Goal: Task Accomplishment & Management: Complete application form

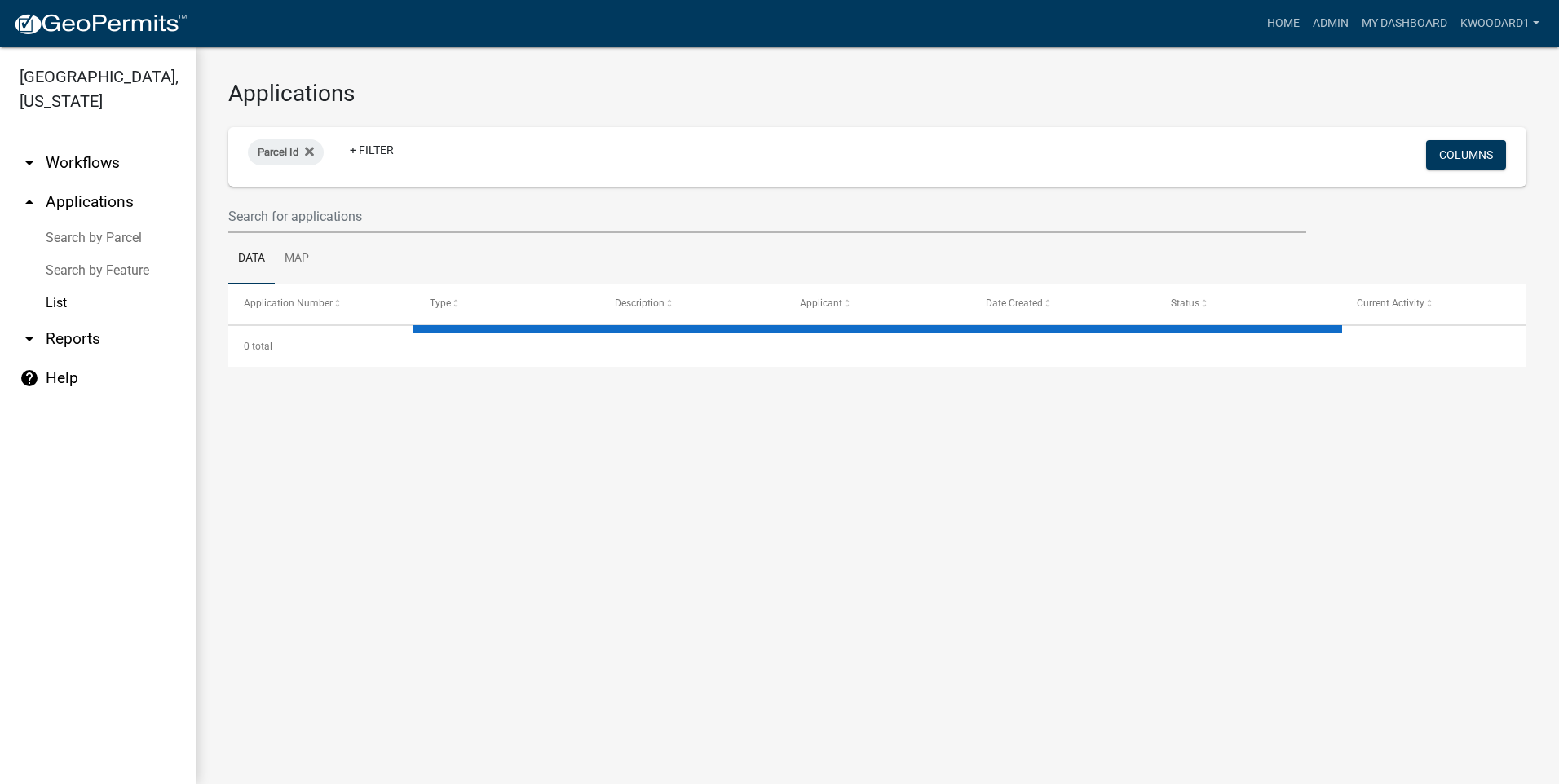
select select "3: 100"
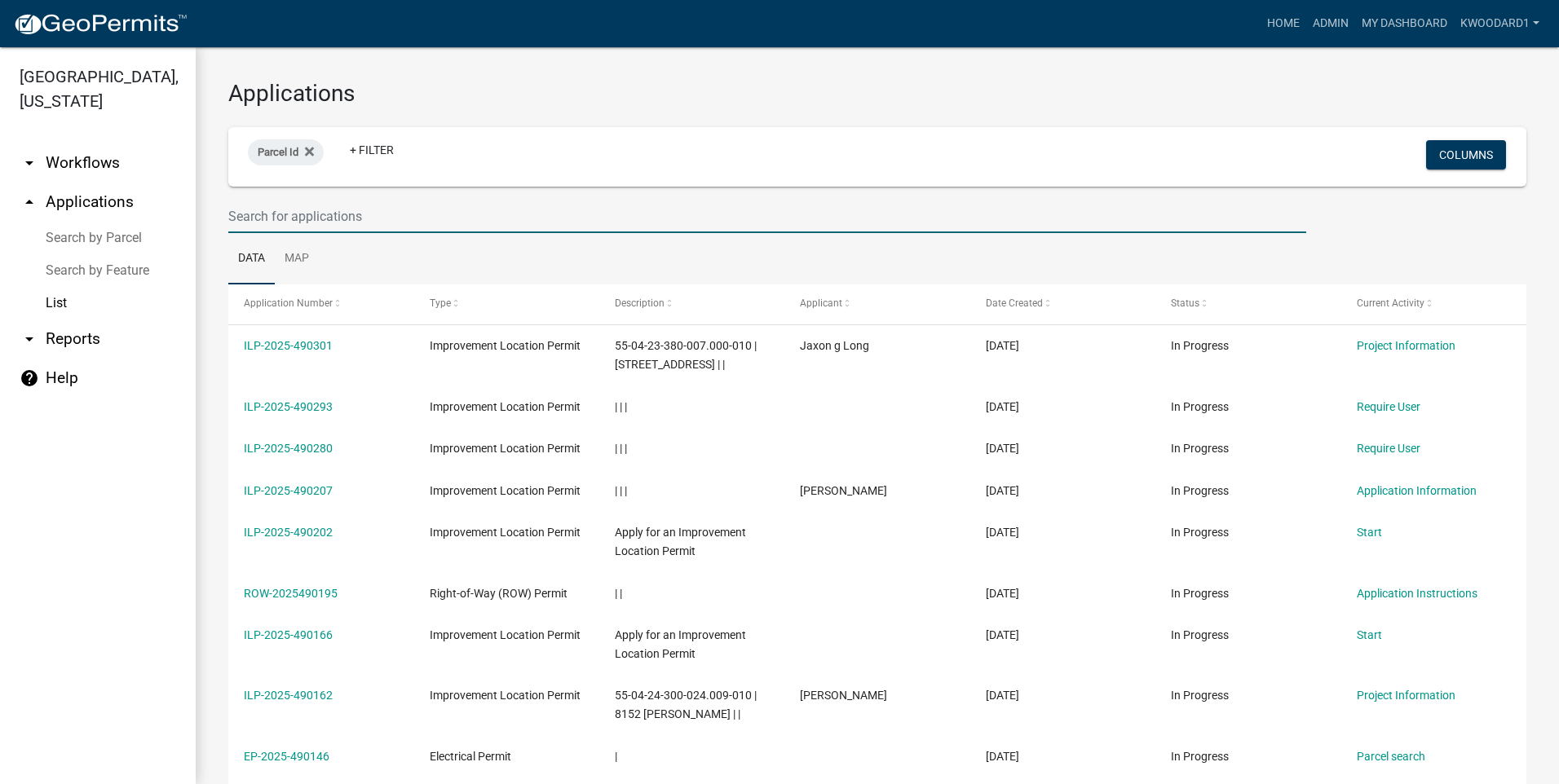
click at [259, 219] on input "text" at bounding box center [767, 217] width 1078 height 33
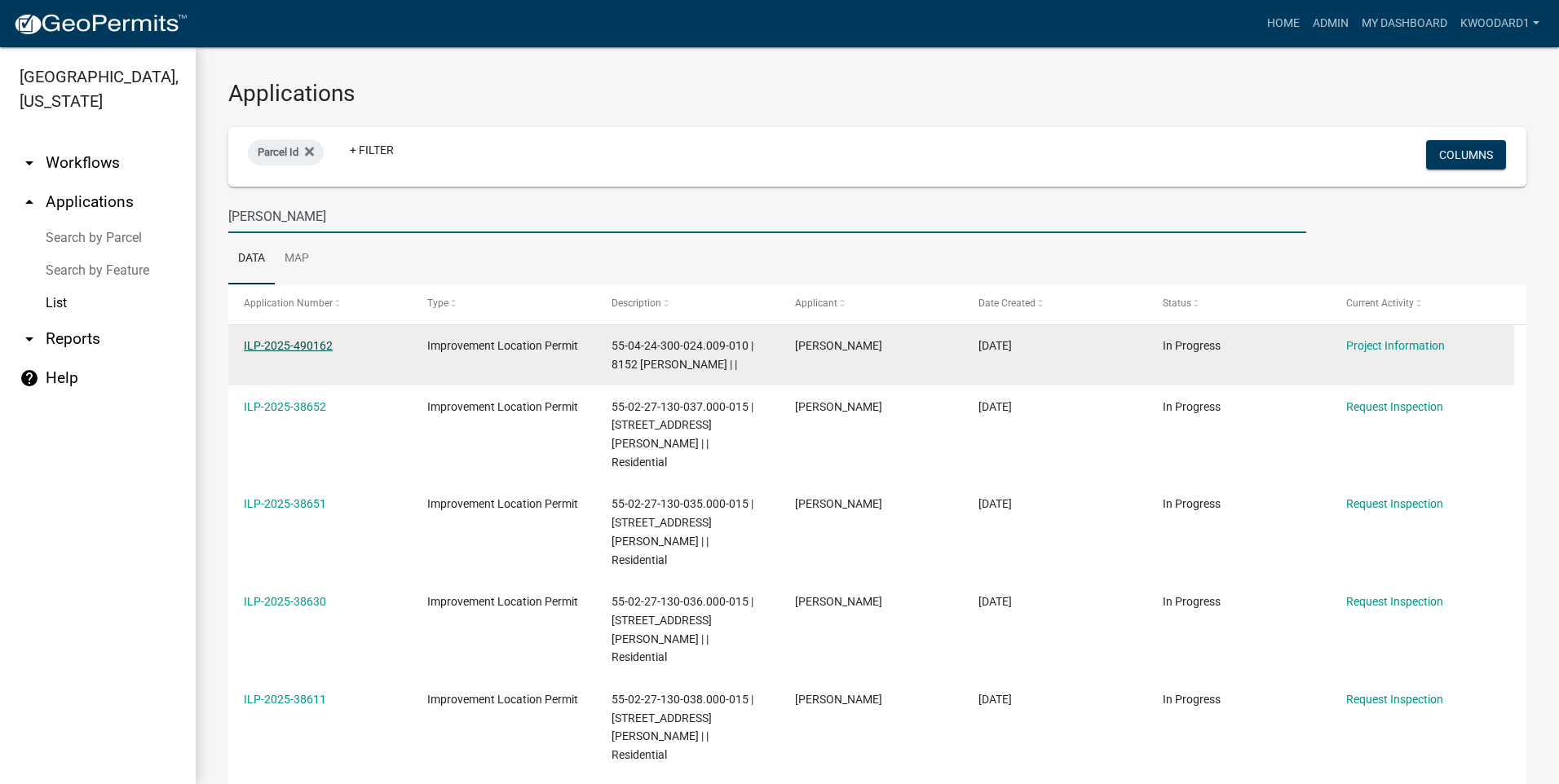
type input "[PERSON_NAME]"
click at [290, 348] on link "ILP-2025-490162" at bounding box center [288, 345] width 89 height 13
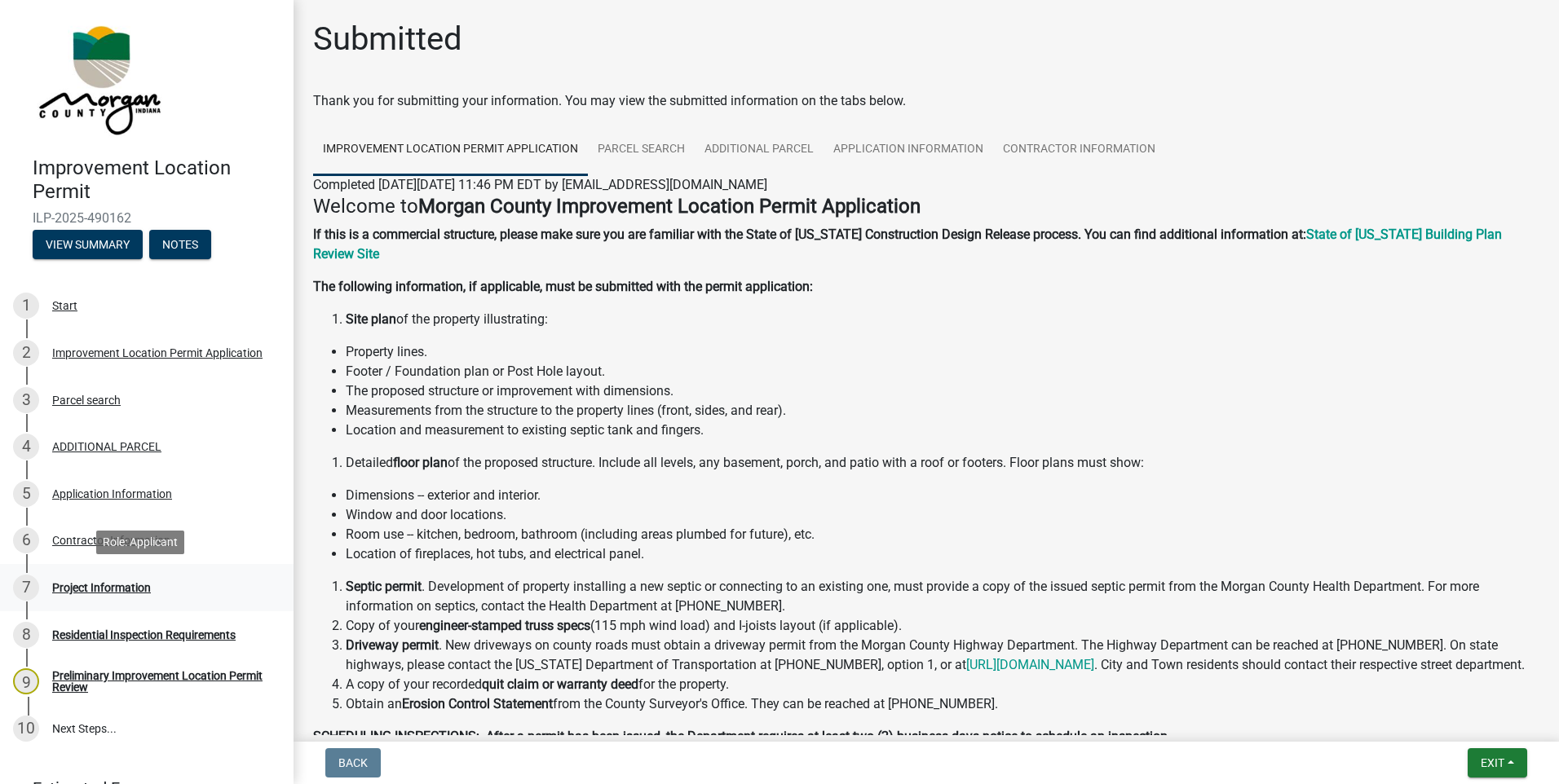
click at [111, 587] on div "Project Information" at bounding box center [101, 588] width 99 height 12
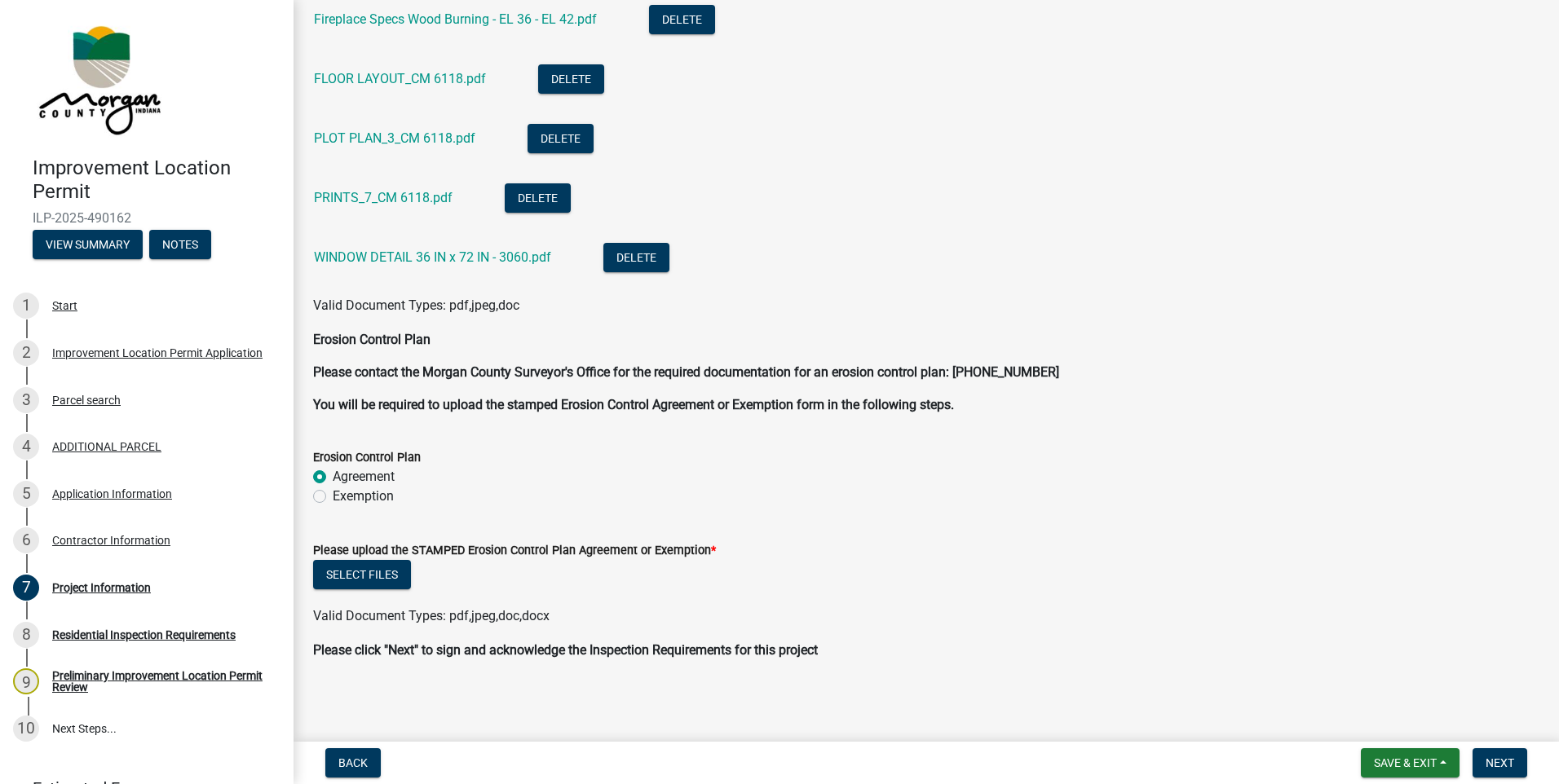
scroll to position [4333, 0]
click at [333, 493] on label "Exemption" at bounding box center [364, 495] width 61 height 20
click at [333, 493] on input "Exemption" at bounding box center [338, 490] width 11 height 11
radio input "true"
click at [333, 477] on label "Agreement" at bounding box center [364, 476] width 62 height 20
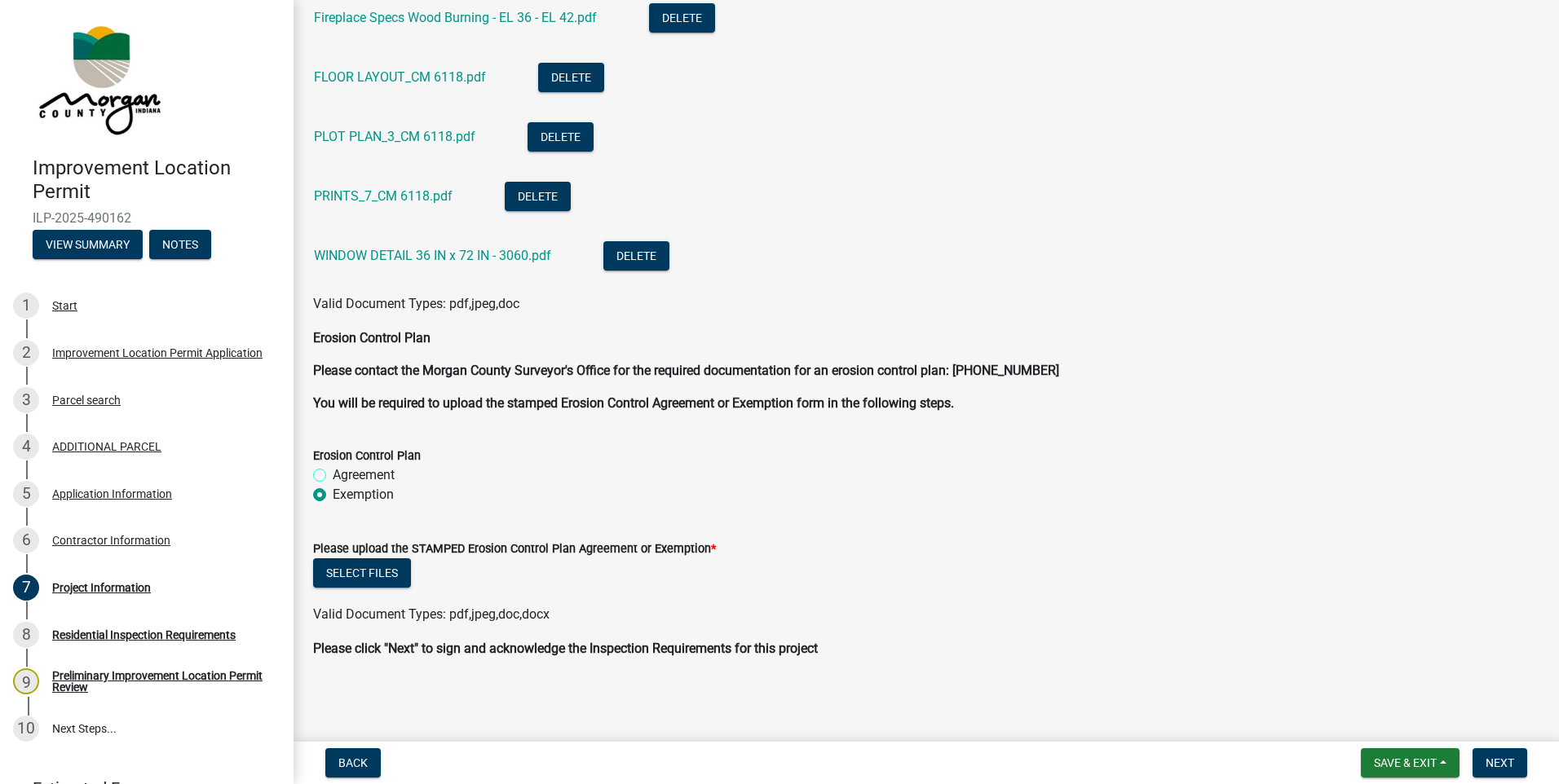
click at [333, 476] on input "Agreement" at bounding box center [338, 471] width 11 height 11
radio input "true"
click at [338, 573] on button "Select files" at bounding box center [362, 572] width 98 height 29
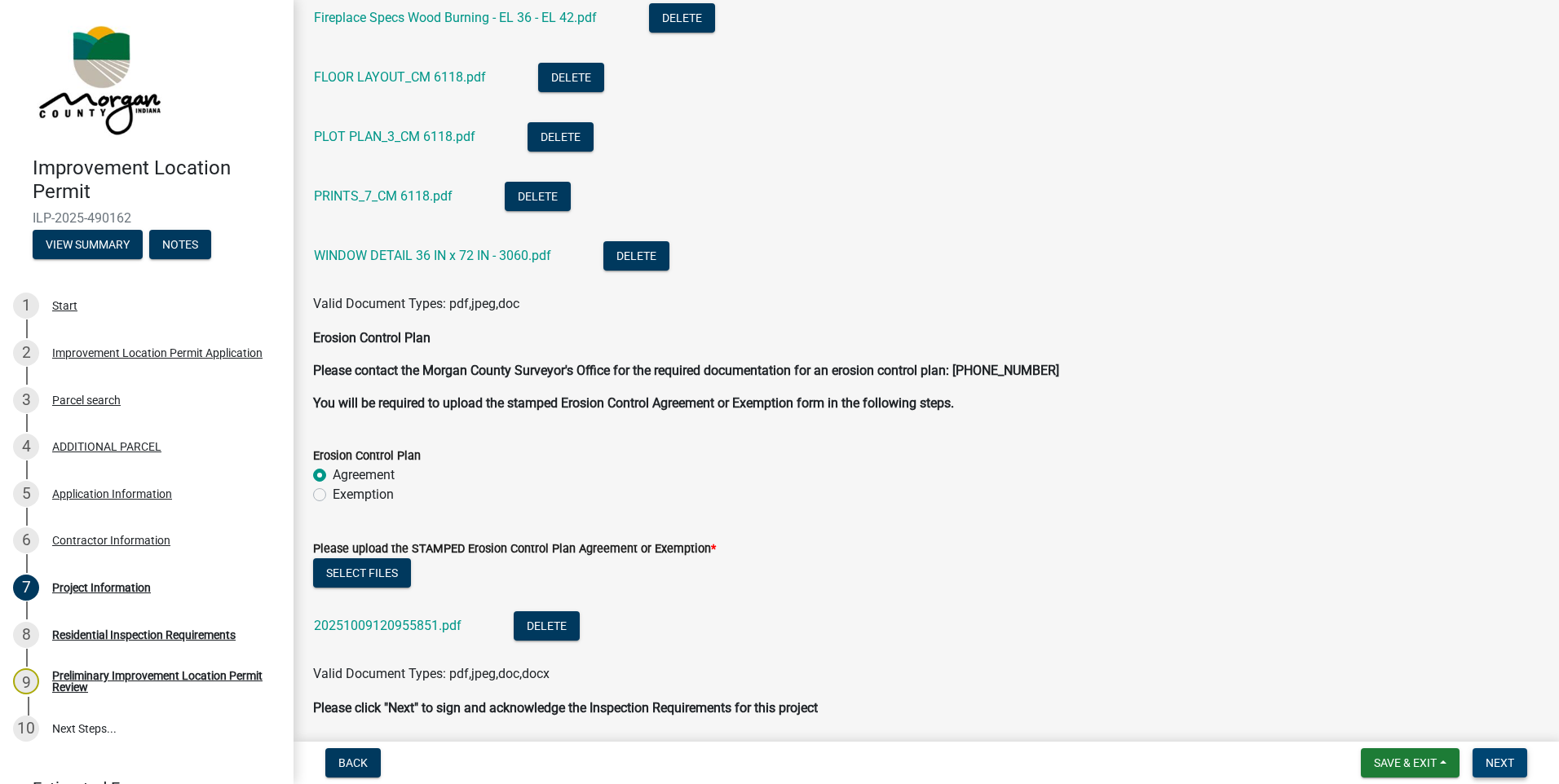
click at [1502, 767] on span "Next" at bounding box center [1500, 763] width 28 height 13
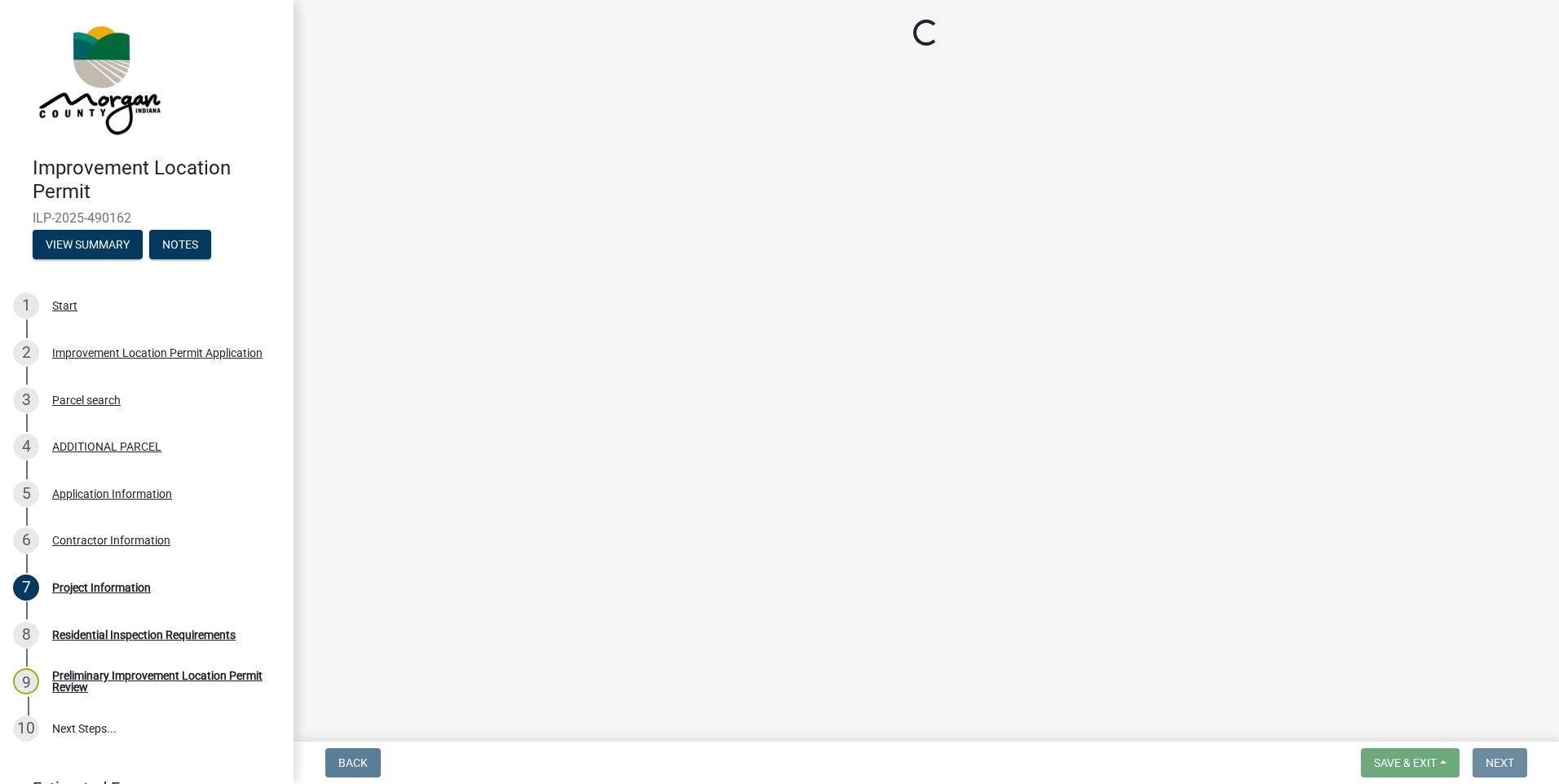
scroll to position [0, 0]
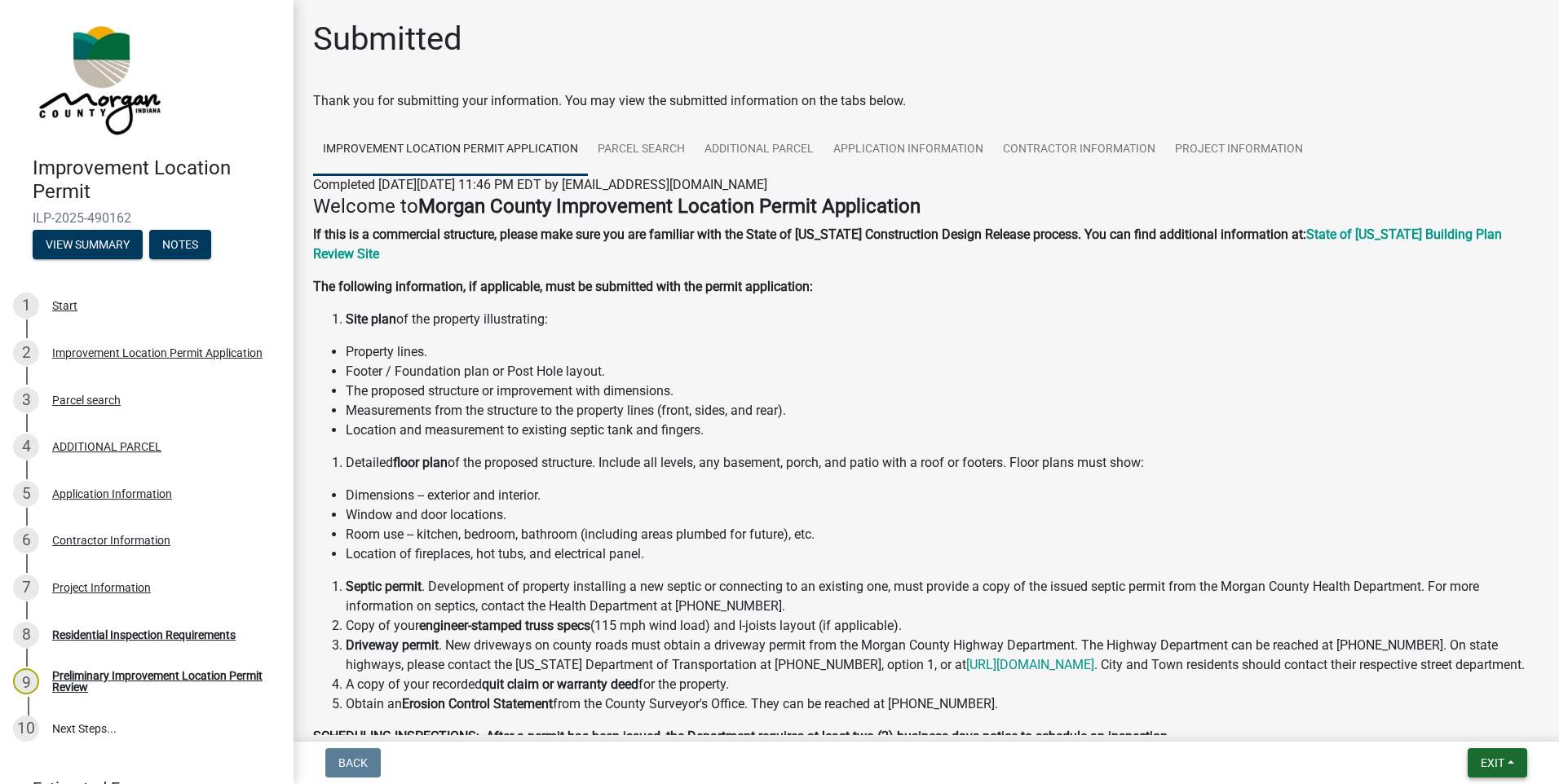
click at [1478, 754] on button "Exit" at bounding box center [1498, 762] width 60 height 29
click at [1419, 720] on button "Save & Exit" at bounding box center [1462, 720] width 130 height 39
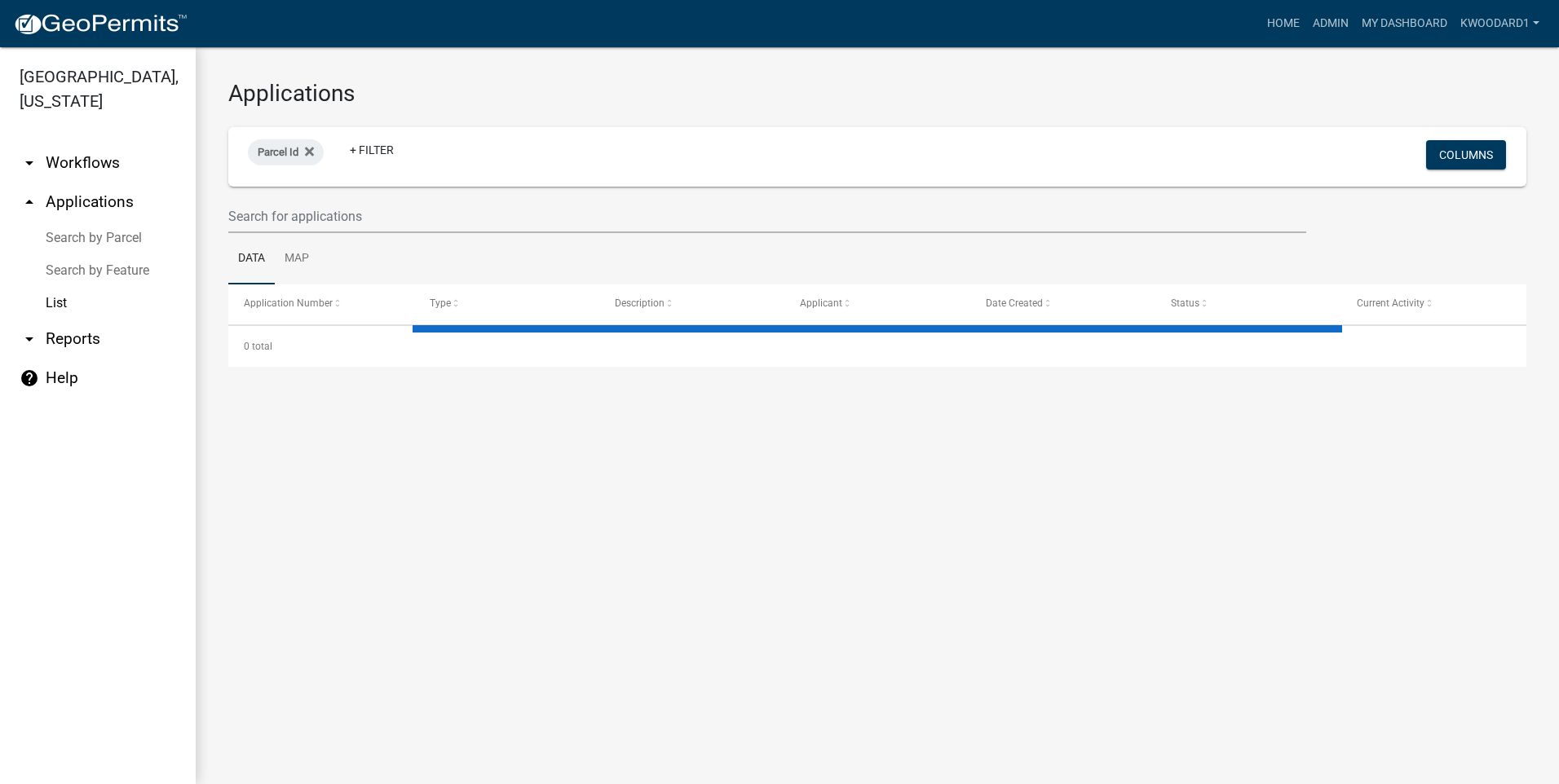
select select "3: 100"
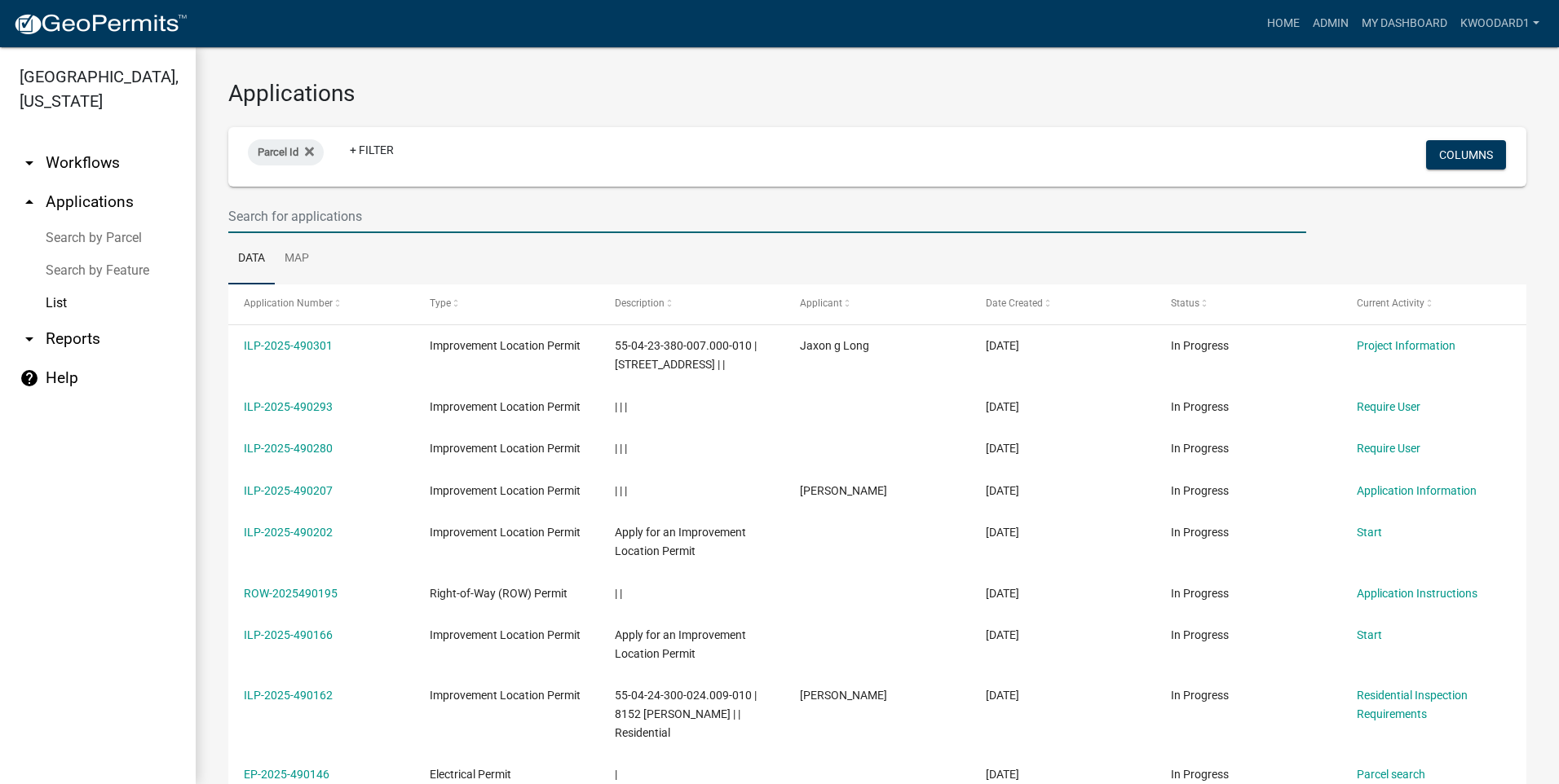
click at [235, 222] on input "text" at bounding box center [767, 217] width 1078 height 33
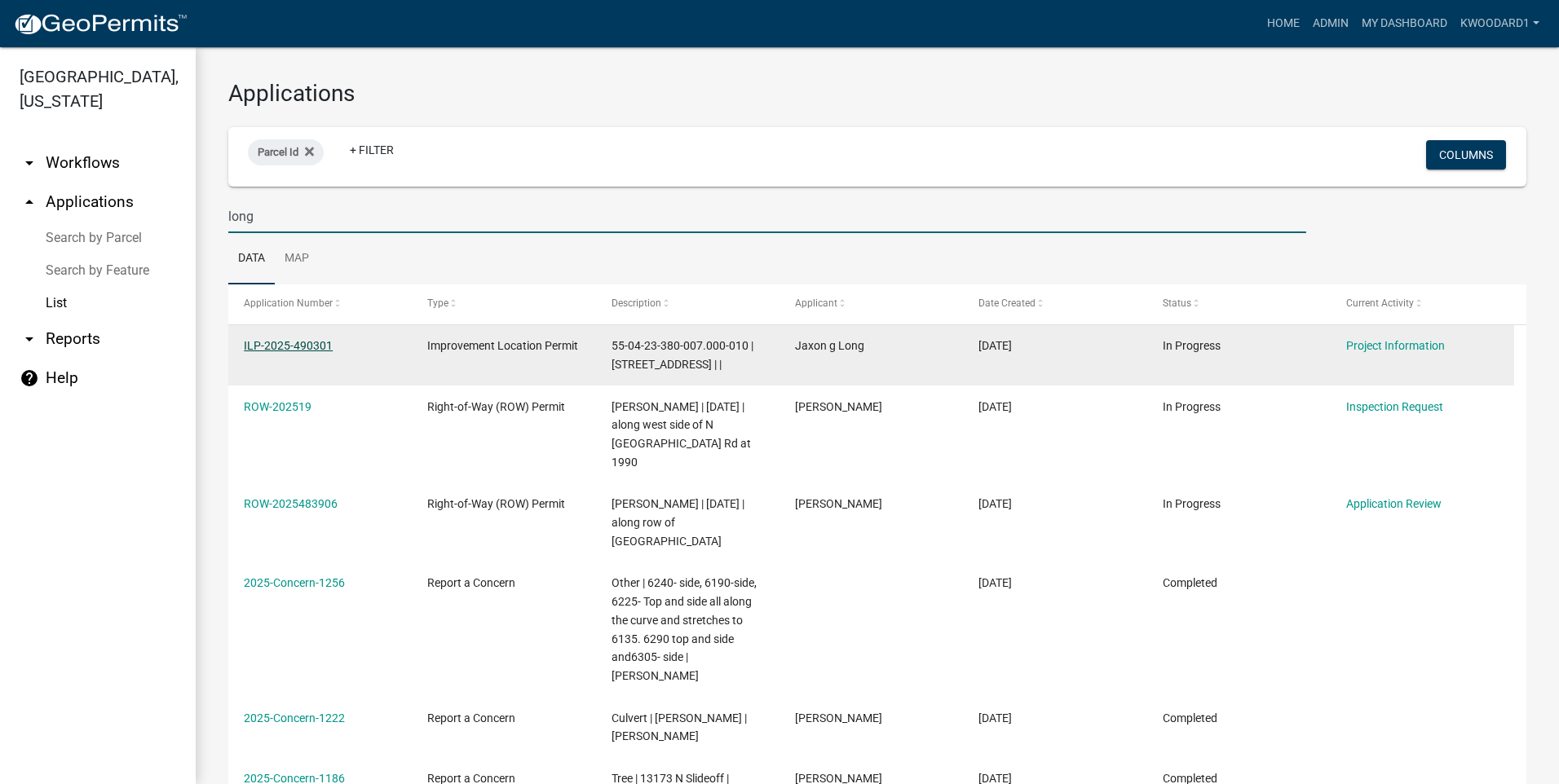
type input "long"
click at [287, 347] on link "ILP-2025-490301" at bounding box center [288, 345] width 89 height 13
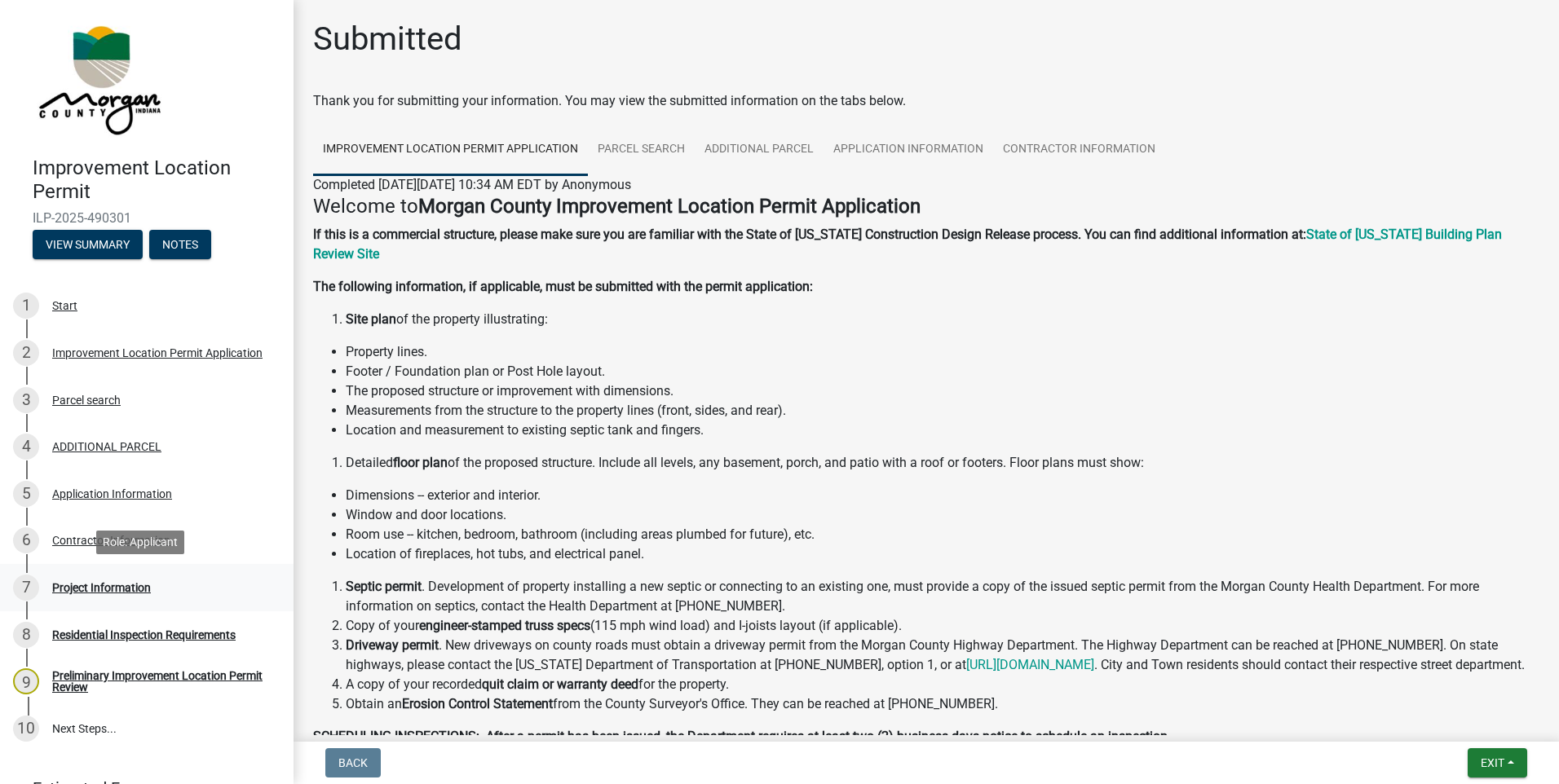
click at [95, 593] on div "Project Information" at bounding box center [101, 588] width 99 height 12
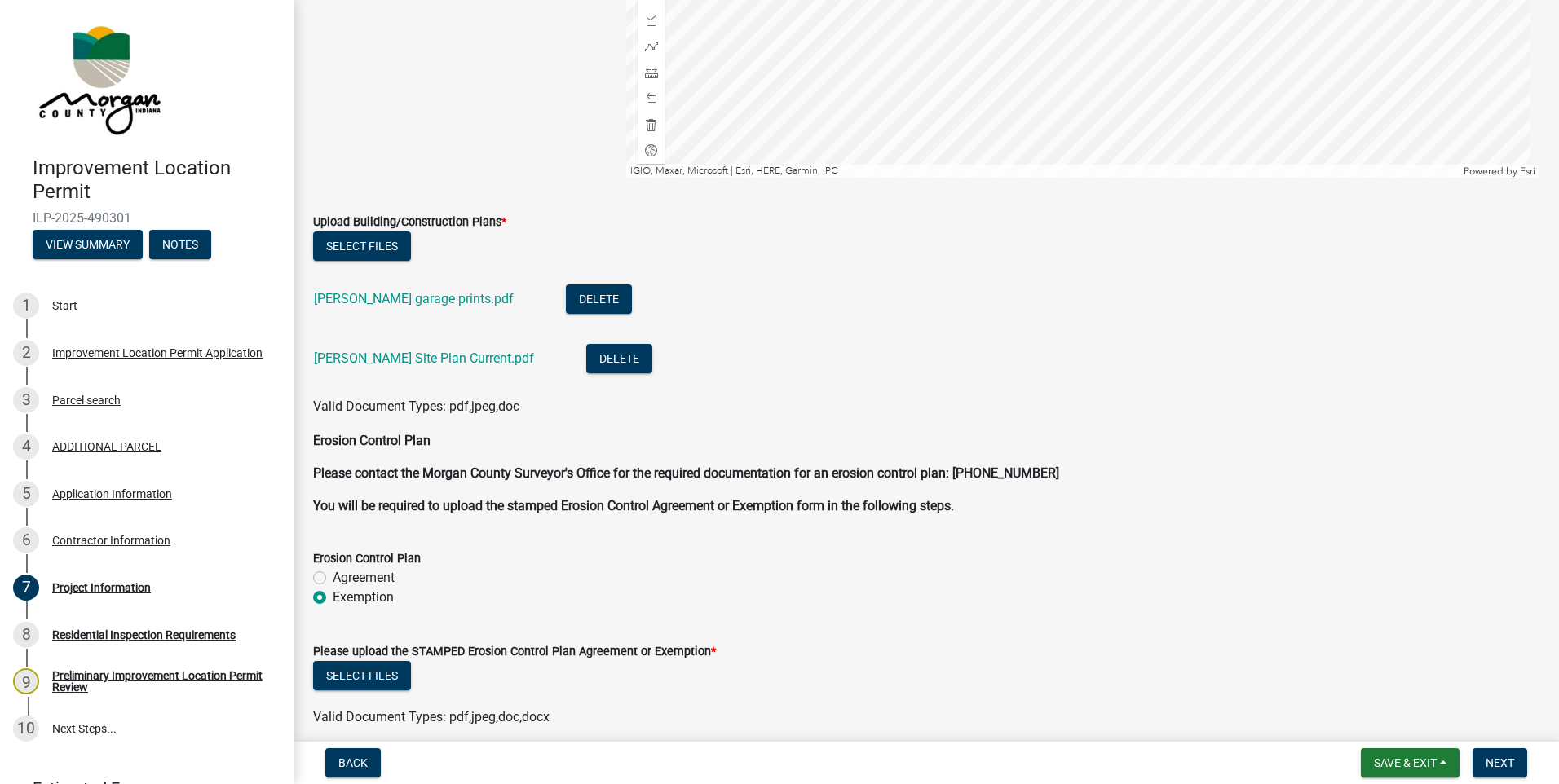
scroll to position [3588, 0]
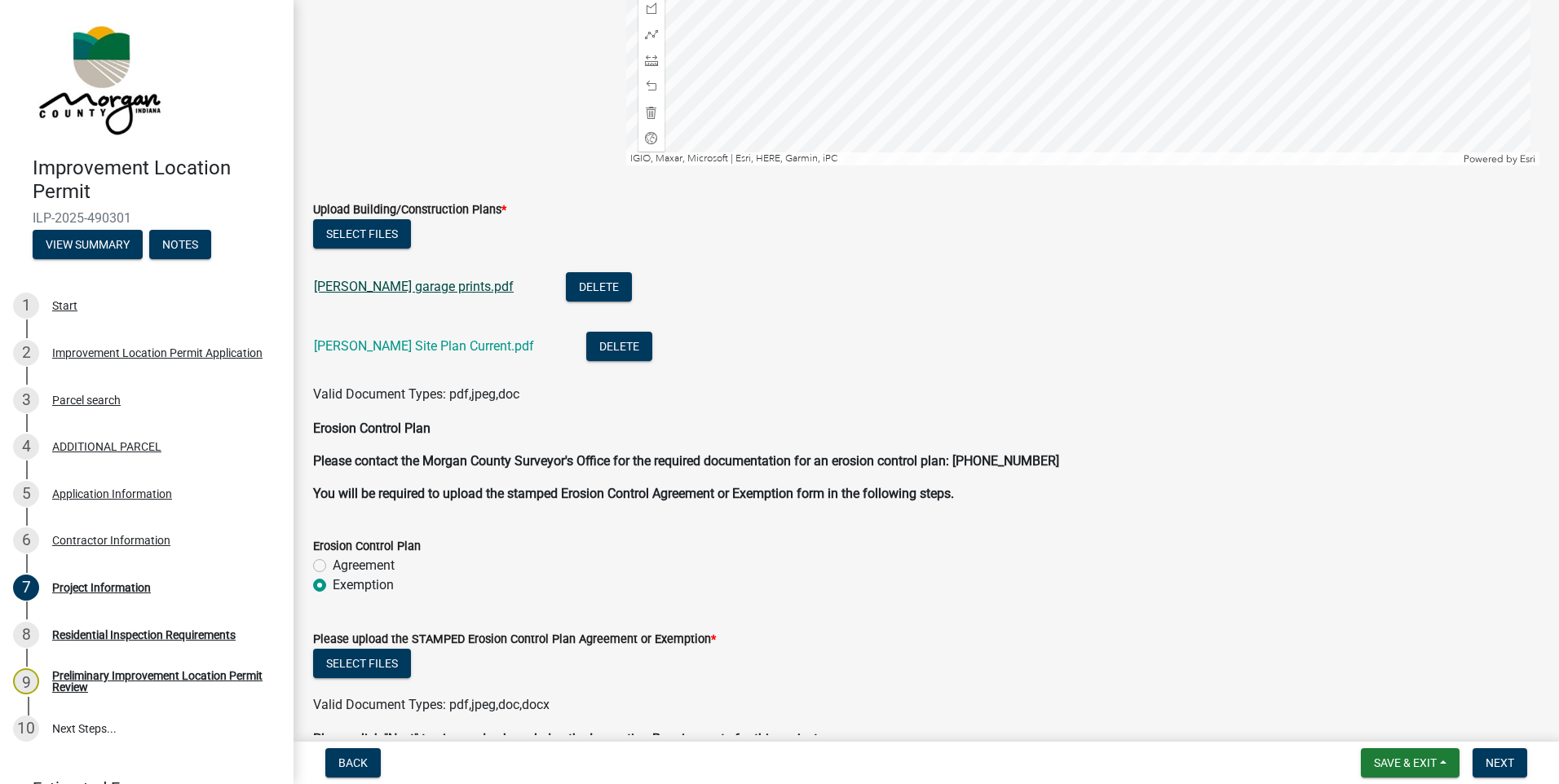
click at [425, 288] on link "[PERSON_NAME] garage prints.pdf" at bounding box center [414, 287] width 200 height 16
click at [439, 350] on link "[PERSON_NAME] Site Plan Current.pdf" at bounding box center [424, 345] width 220 height 16
click at [353, 654] on button "Select files" at bounding box center [362, 663] width 98 height 29
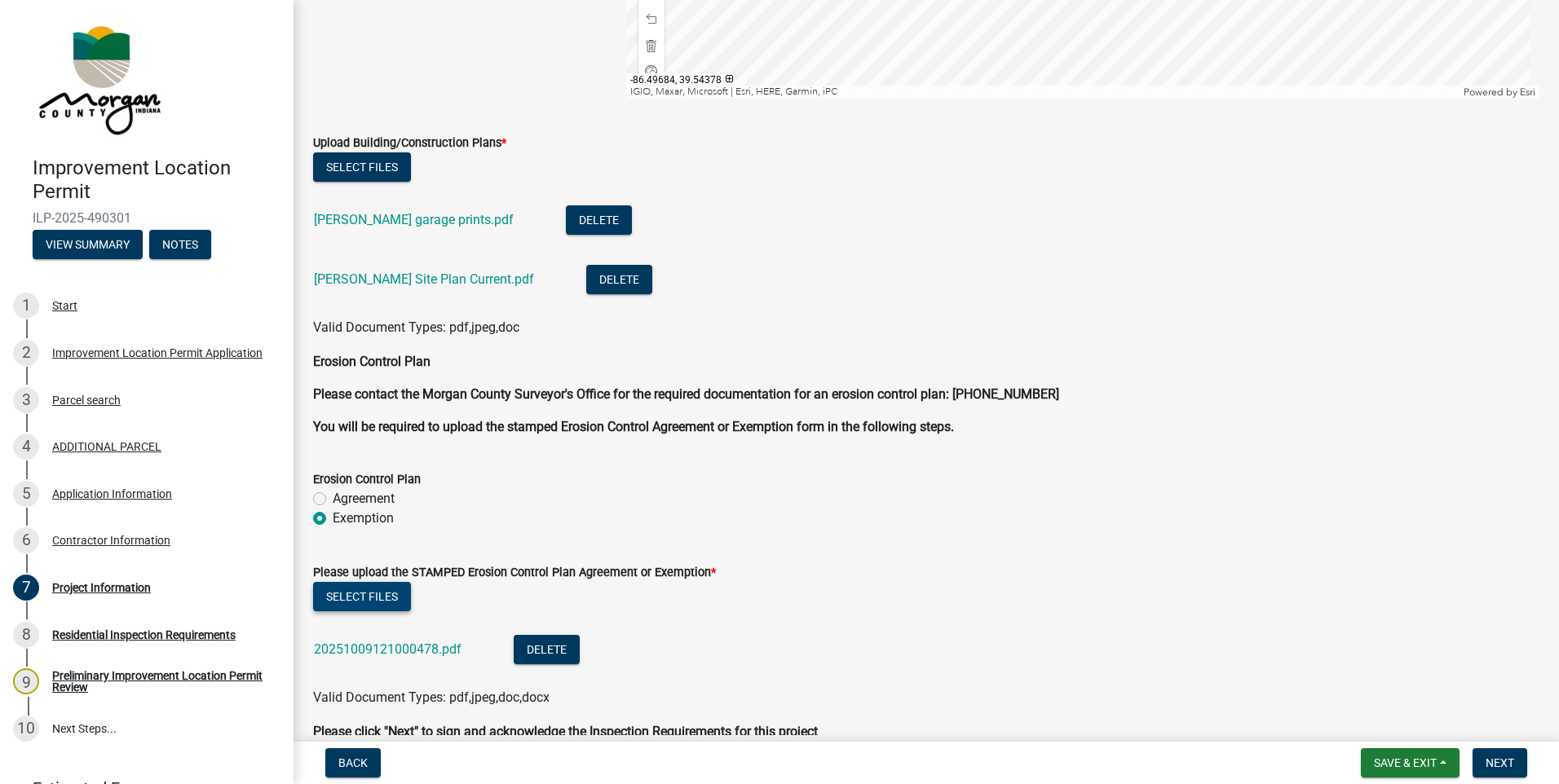
scroll to position [3737, 0]
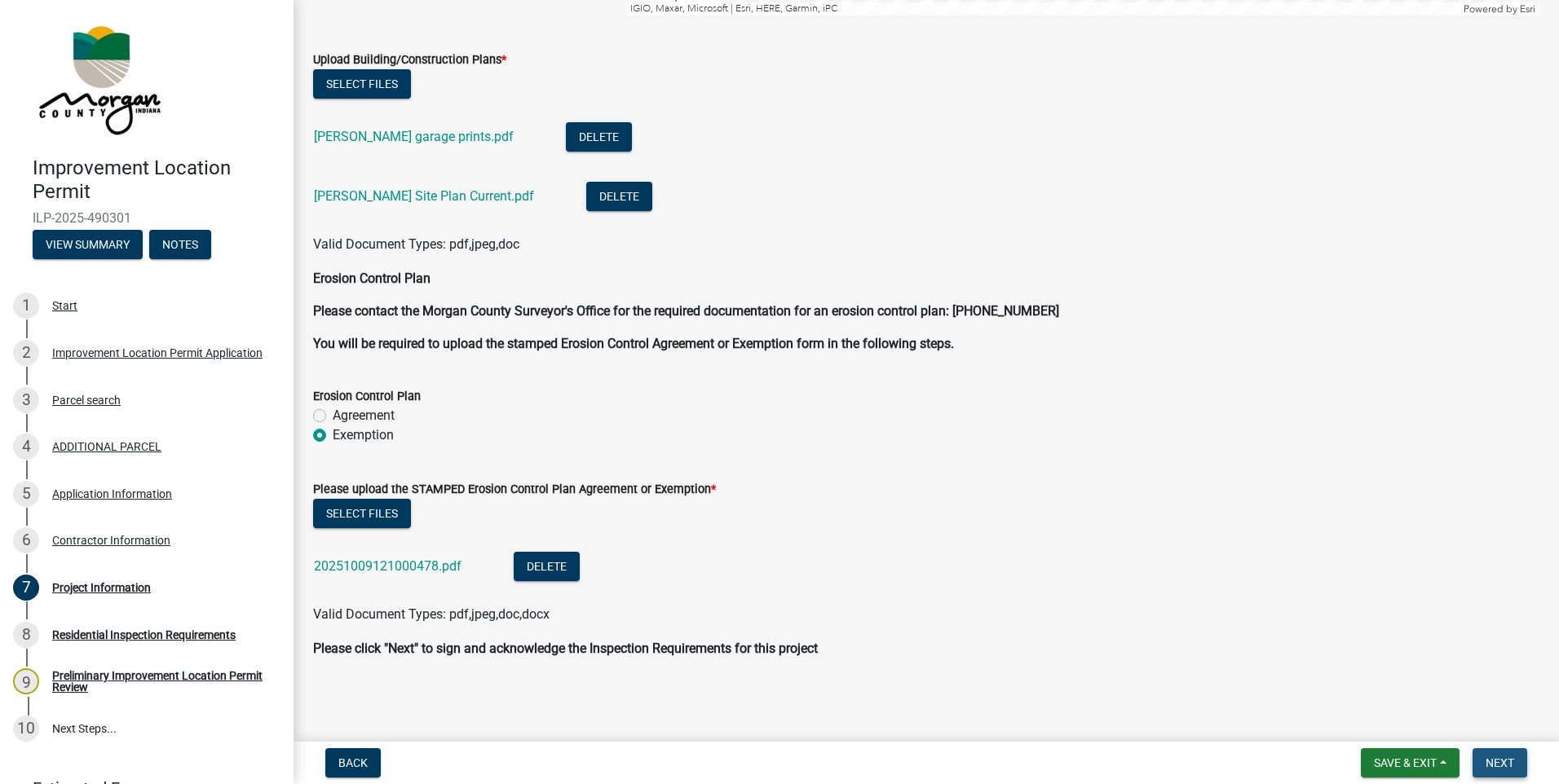
click at [1496, 765] on span "Next" at bounding box center [1500, 763] width 28 height 13
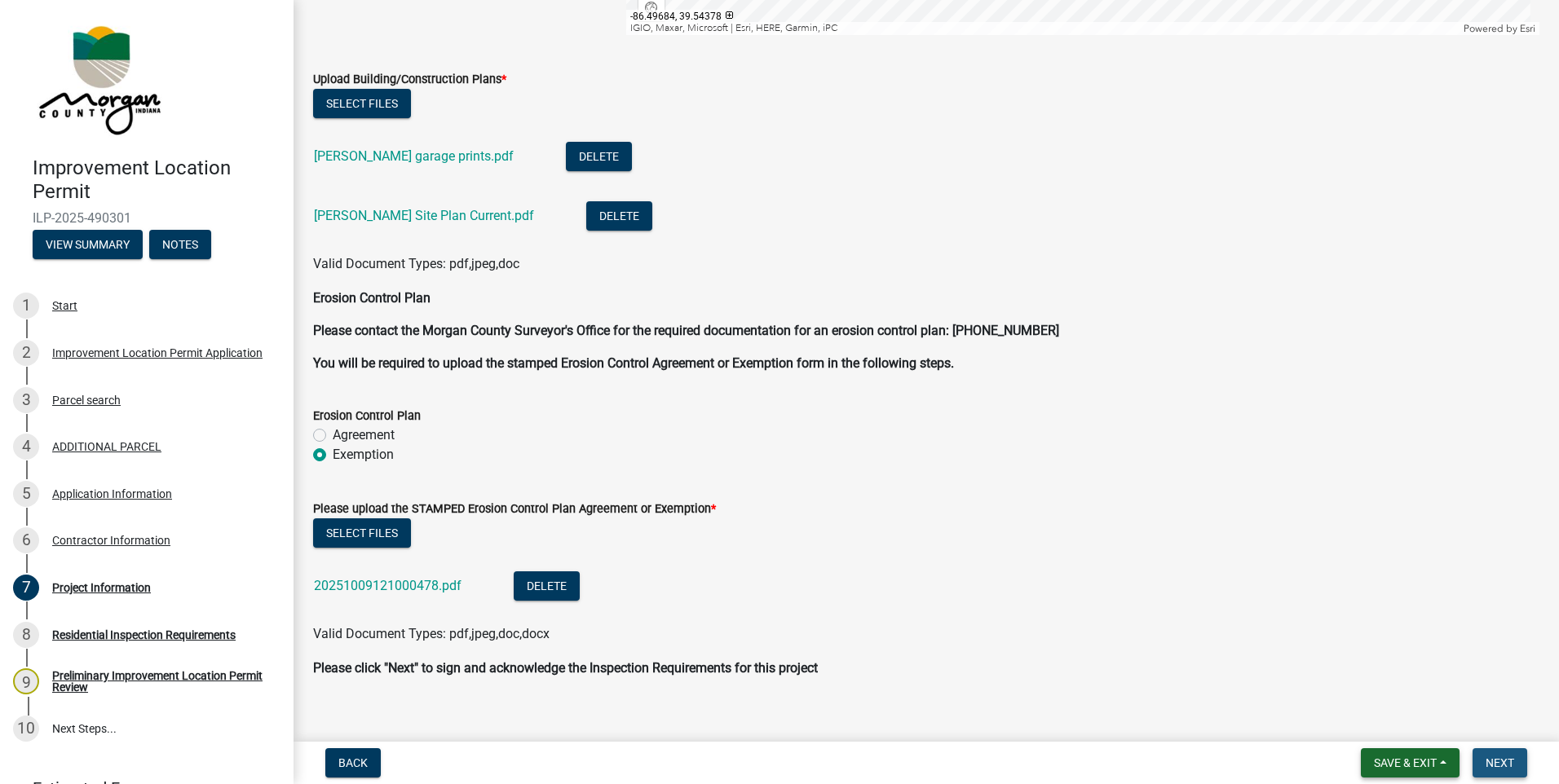
scroll to position [3757, 0]
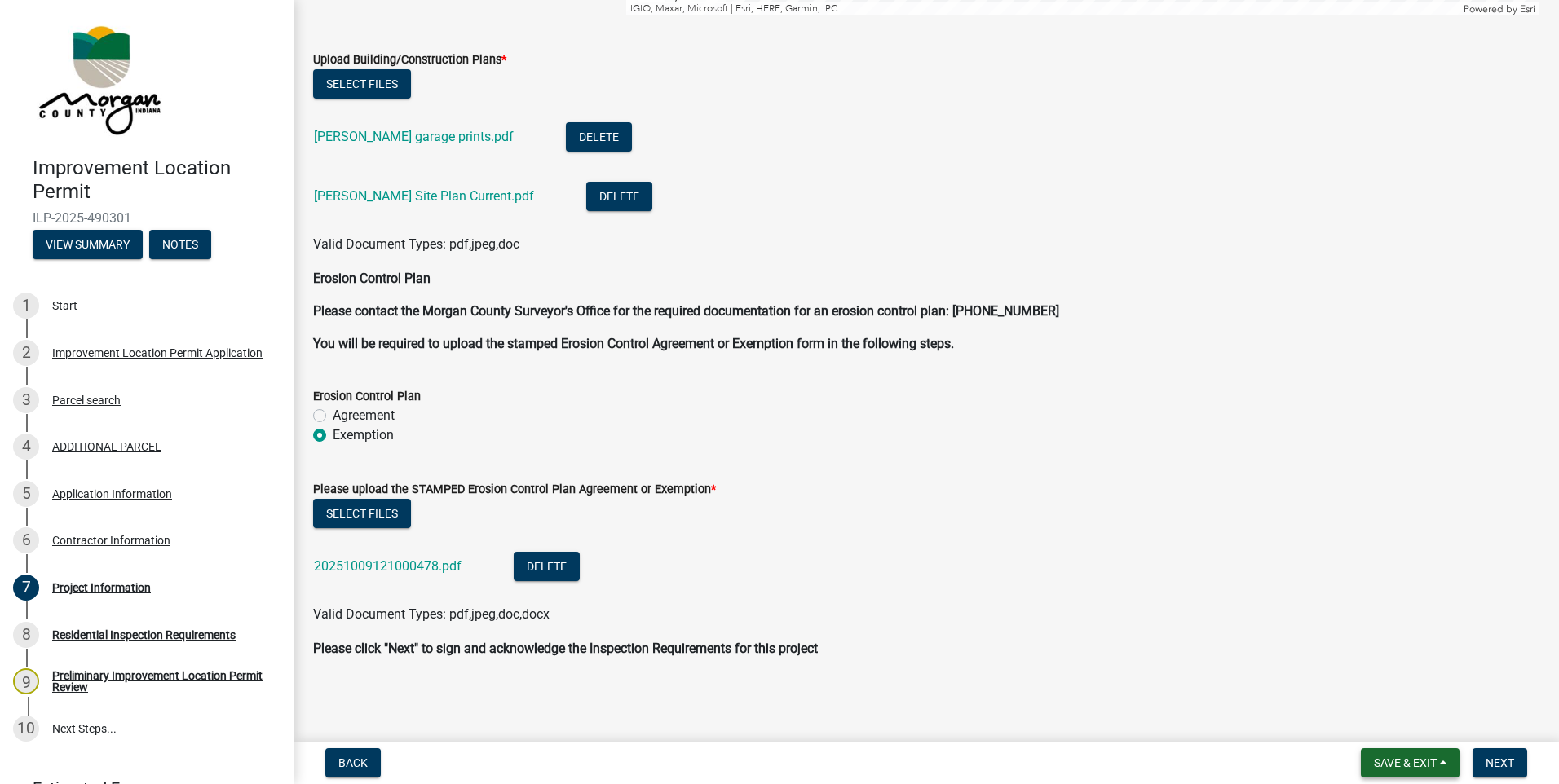
click at [1414, 761] on span "Save & Exit" at bounding box center [1405, 763] width 63 height 13
click at [1387, 714] on button "Save & Exit" at bounding box center [1394, 720] width 130 height 39
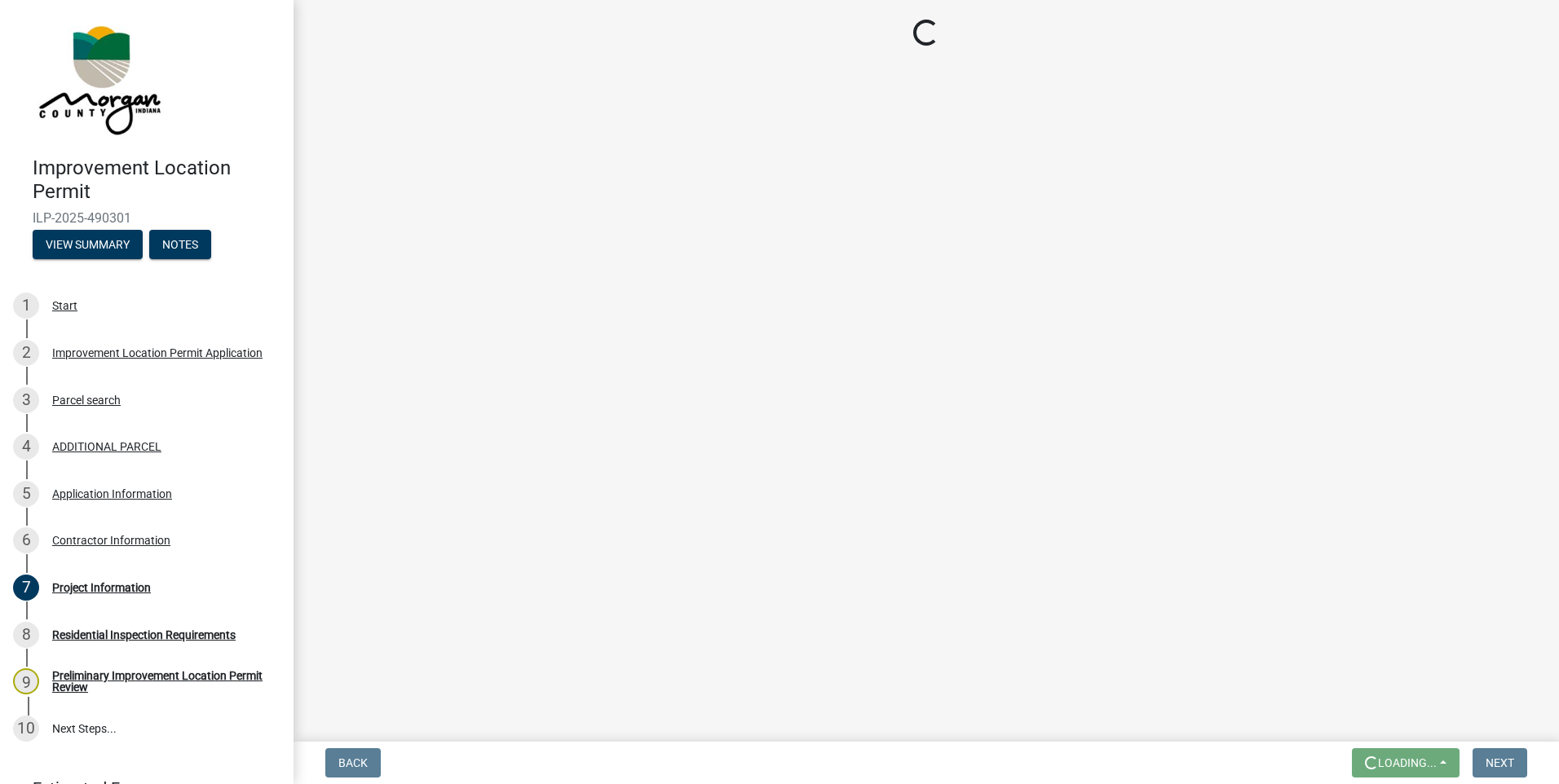
scroll to position [0, 0]
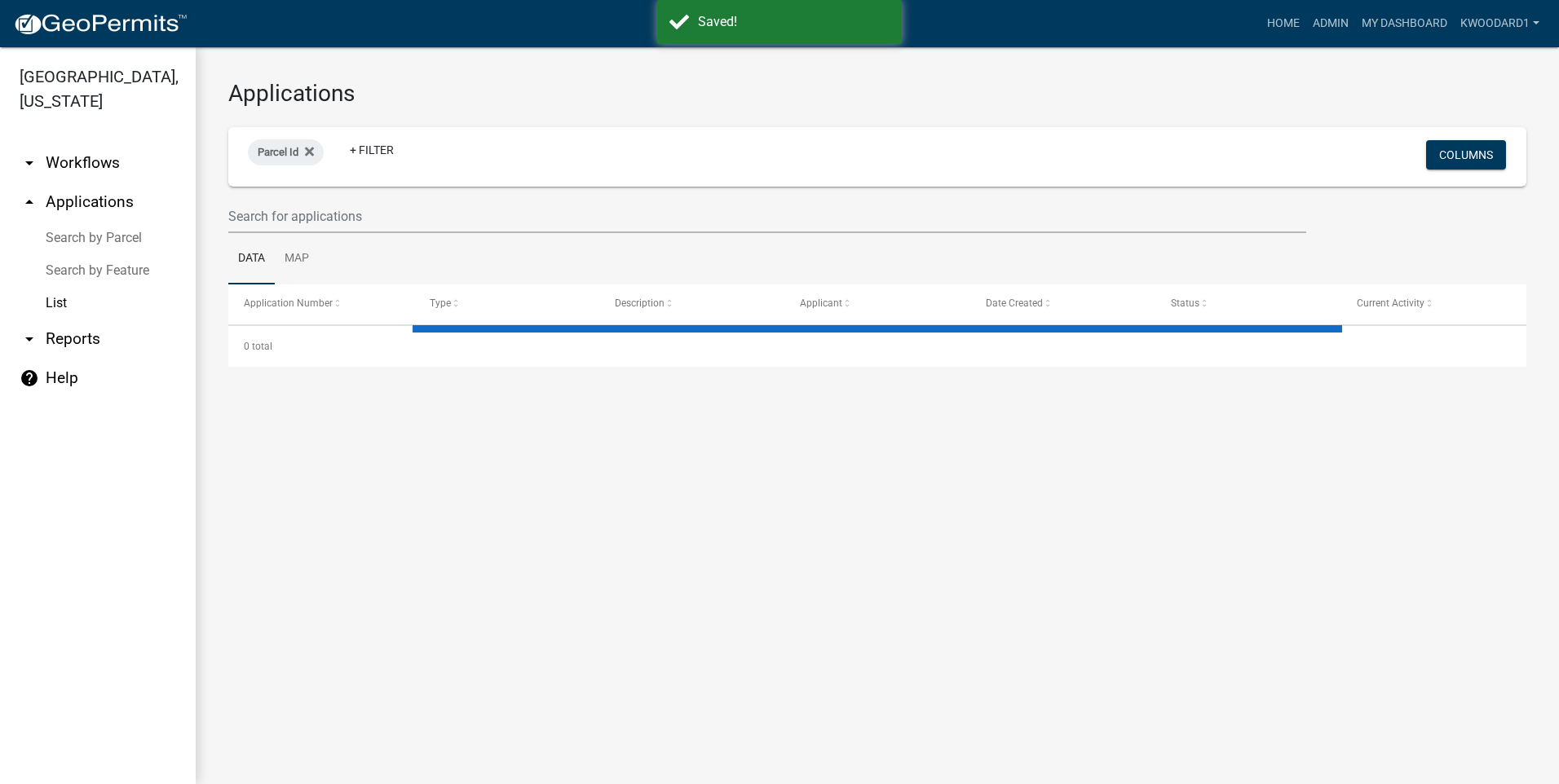
select select "3: 100"
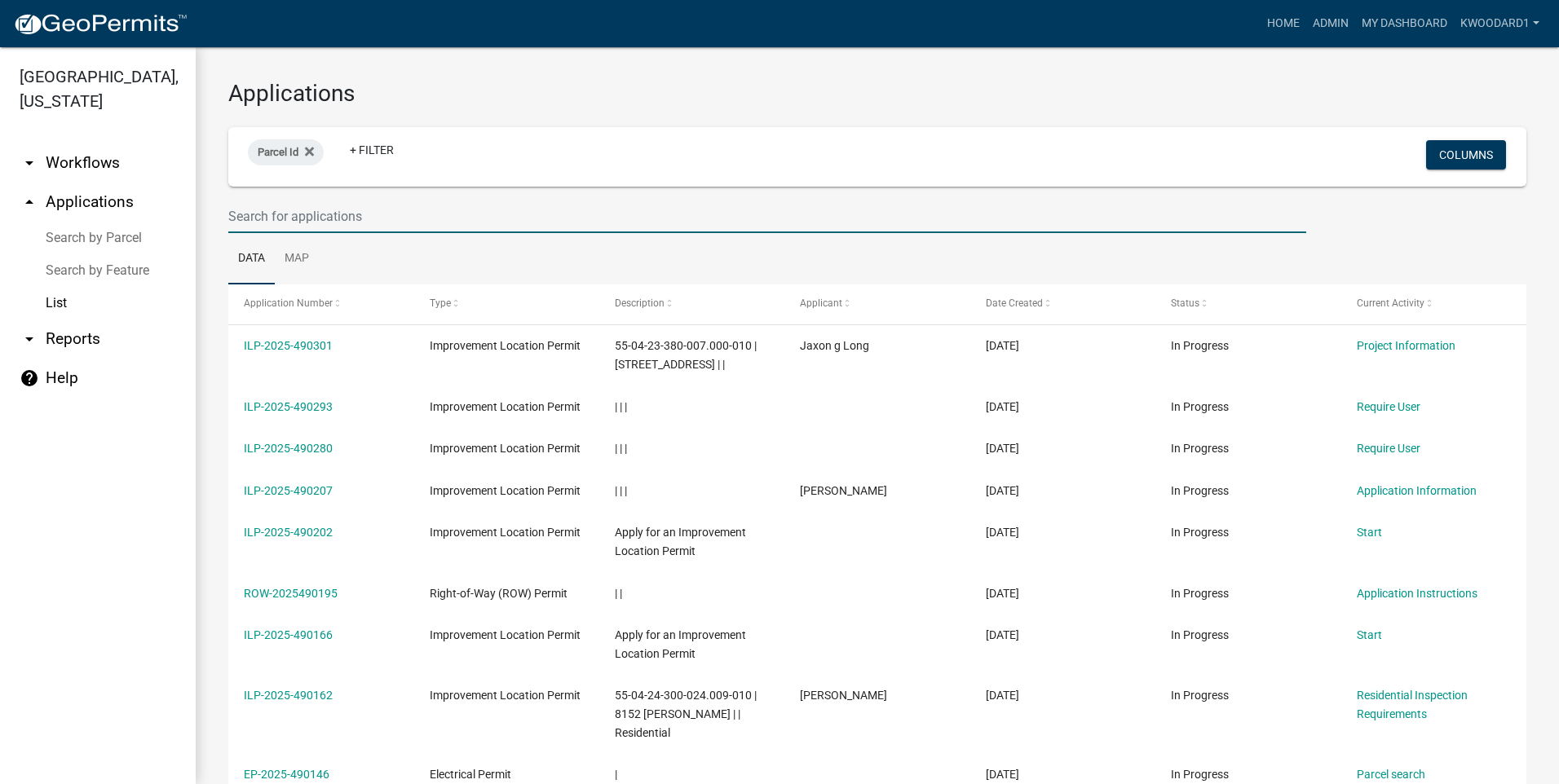
click at [336, 224] on input "text" at bounding box center [767, 217] width 1078 height 33
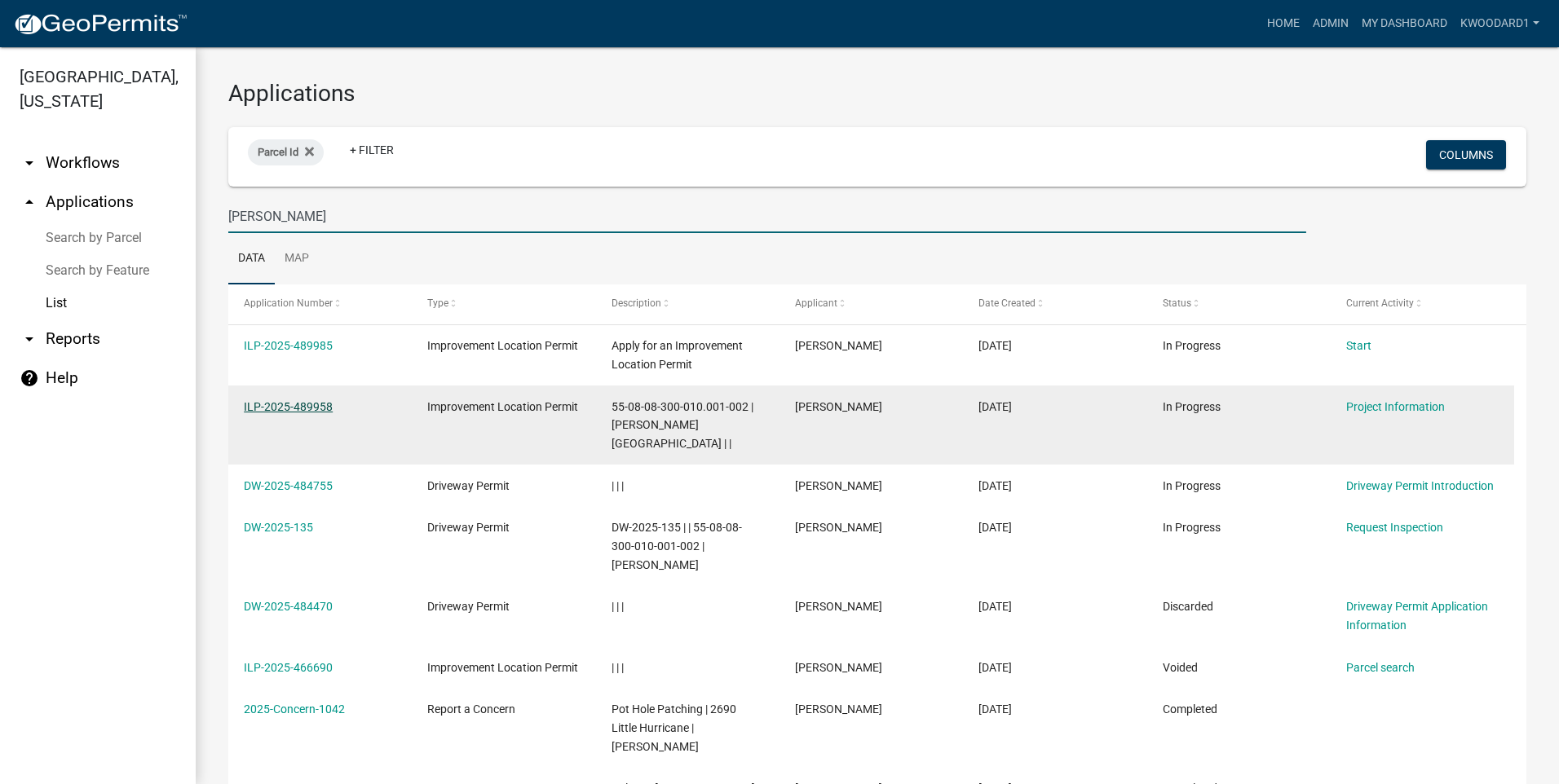
type input "[PERSON_NAME]"
click at [290, 404] on link "ILP-2025-489958" at bounding box center [288, 407] width 89 height 13
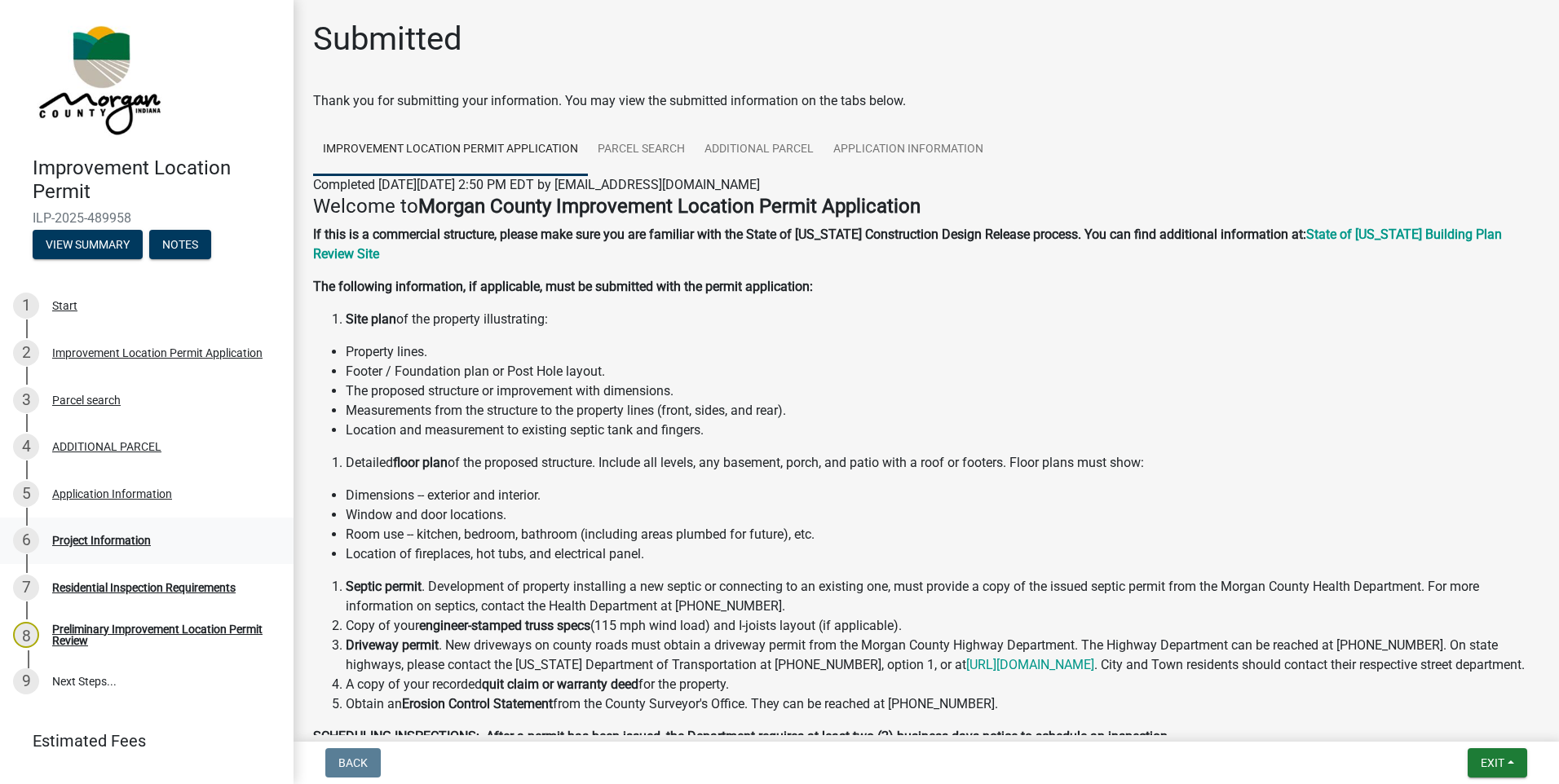
click at [114, 538] on div "Project Information" at bounding box center [101, 541] width 99 height 12
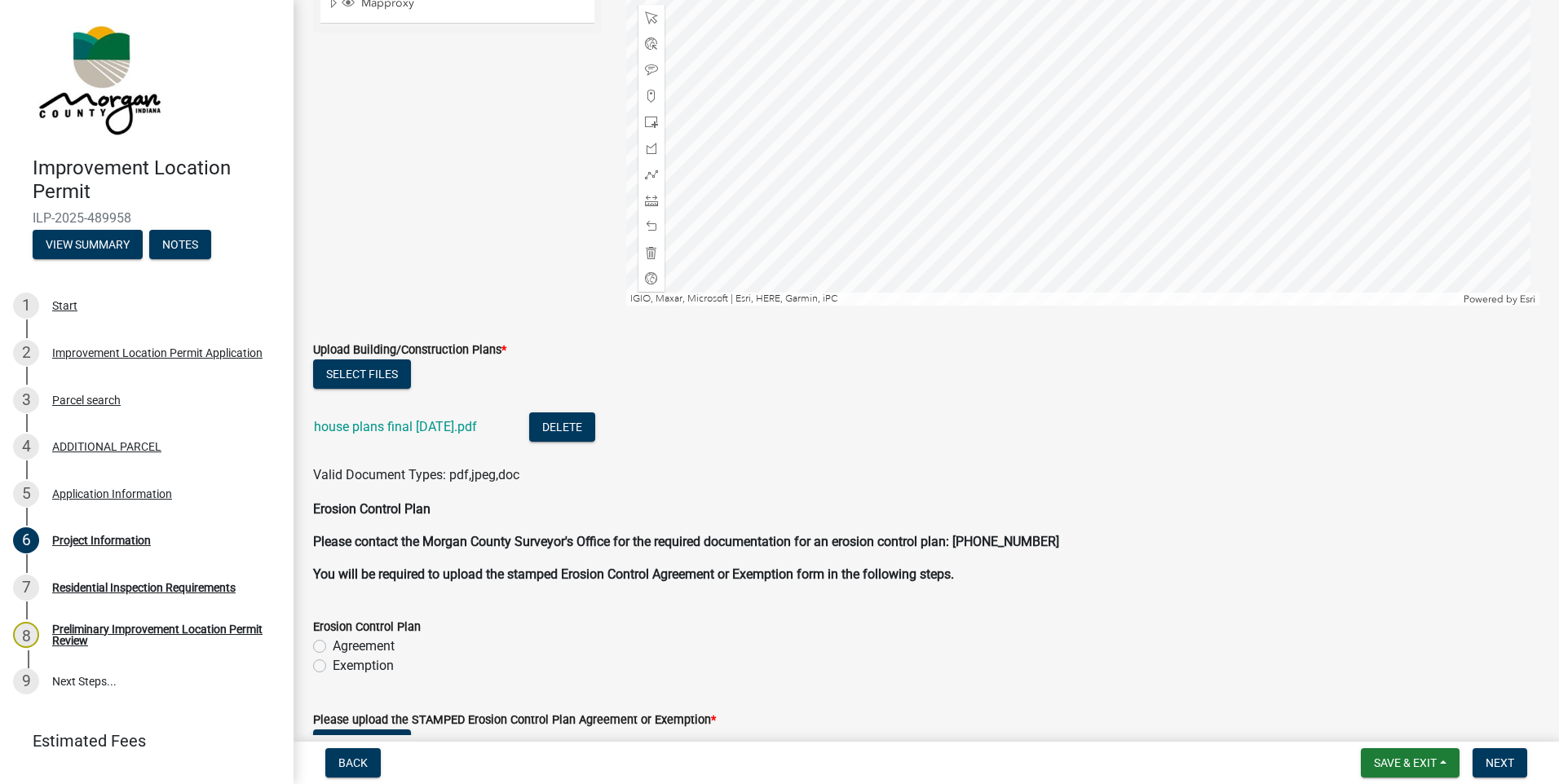
scroll to position [3832, 0]
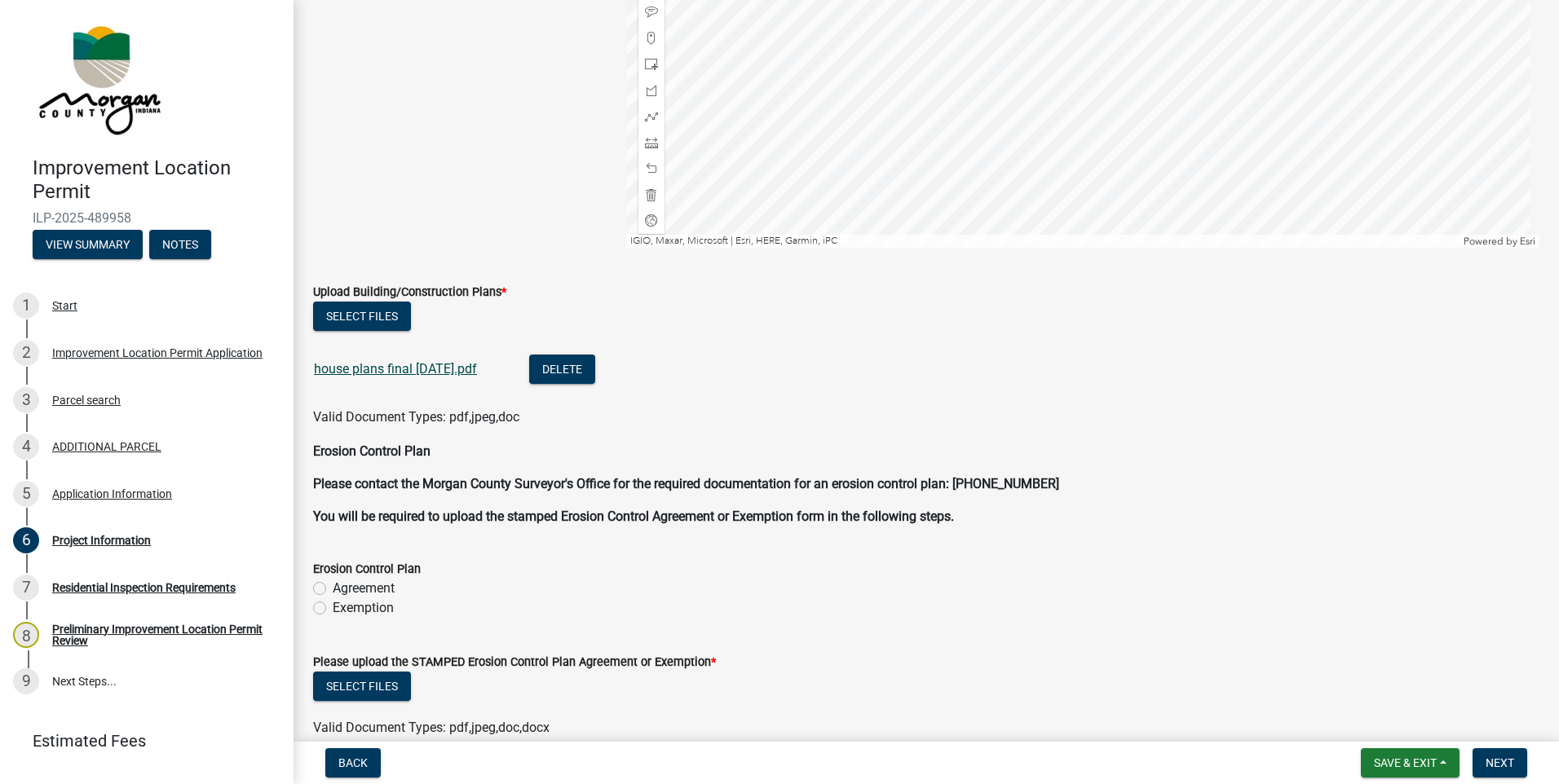
click at [388, 371] on link "house plans final [DATE].pdf" at bounding box center [395, 369] width 163 height 16
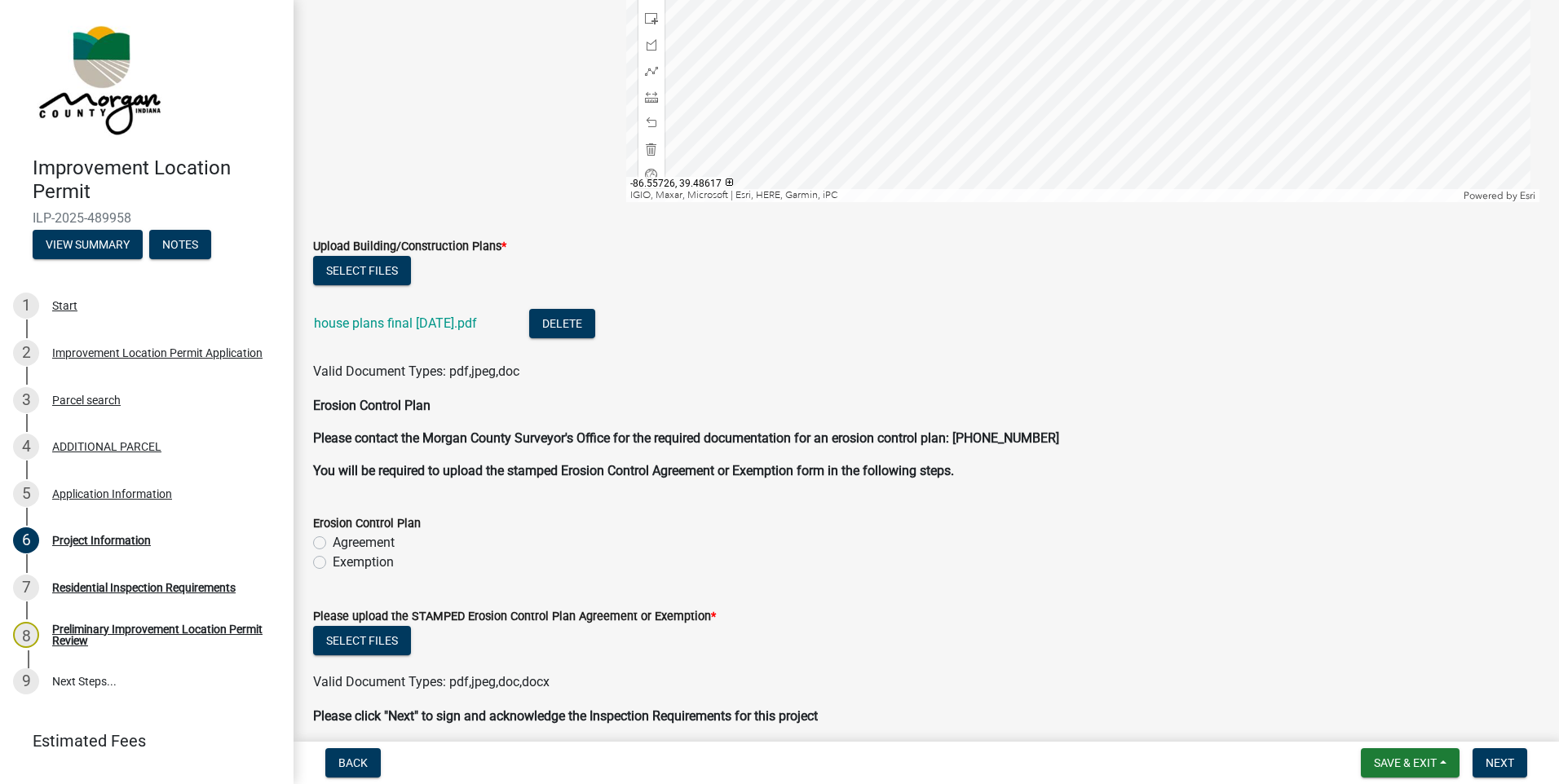
scroll to position [3619, 0]
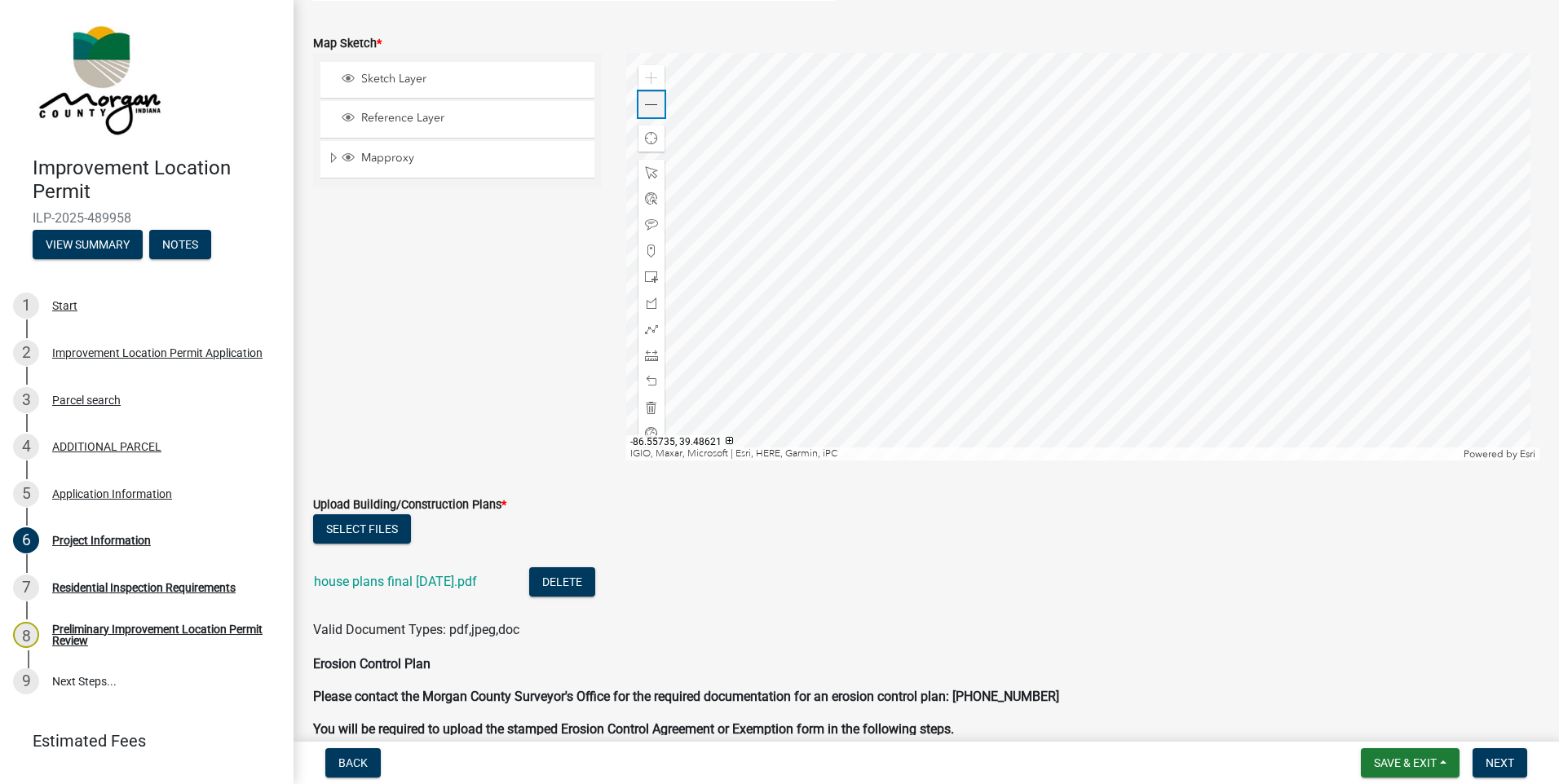
click at [651, 108] on span at bounding box center [652, 105] width 13 height 13
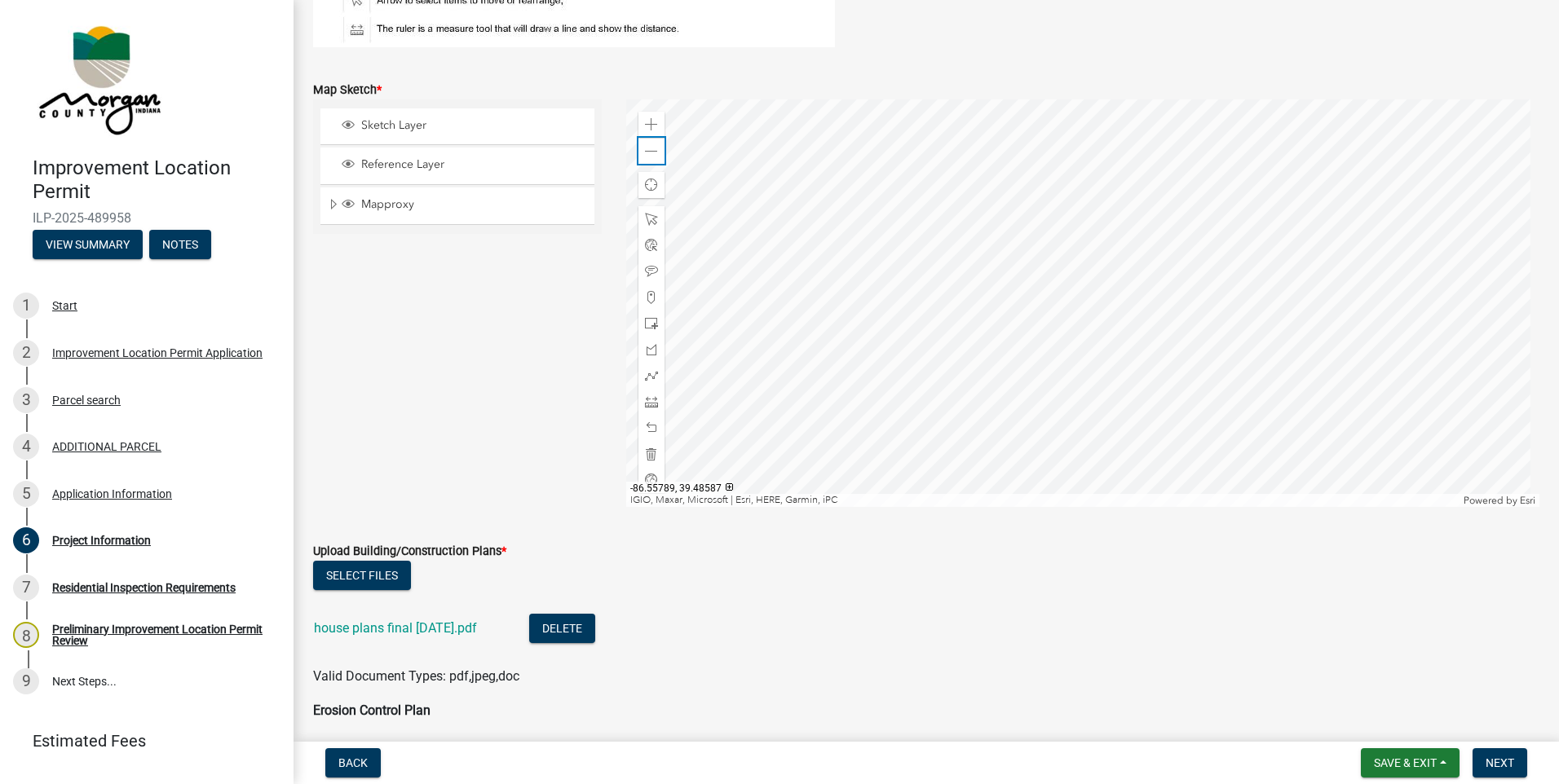
scroll to position [3538, 0]
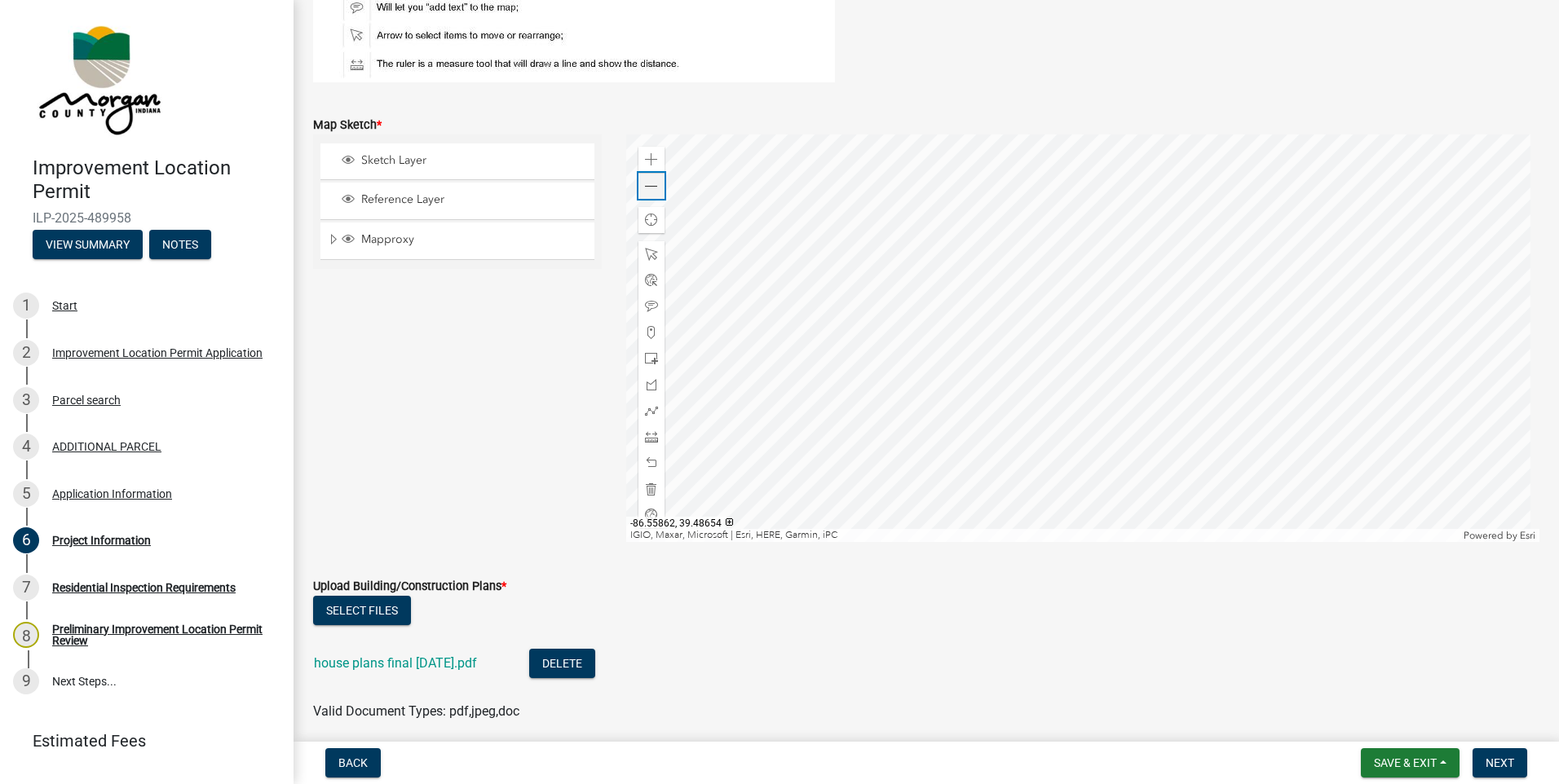
click at [650, 191] on span at bounding box center [652, 187] width 13 height 13
click at [76, 490] on div "Application Information" at bounding box center [112, 494] width 120 height 12
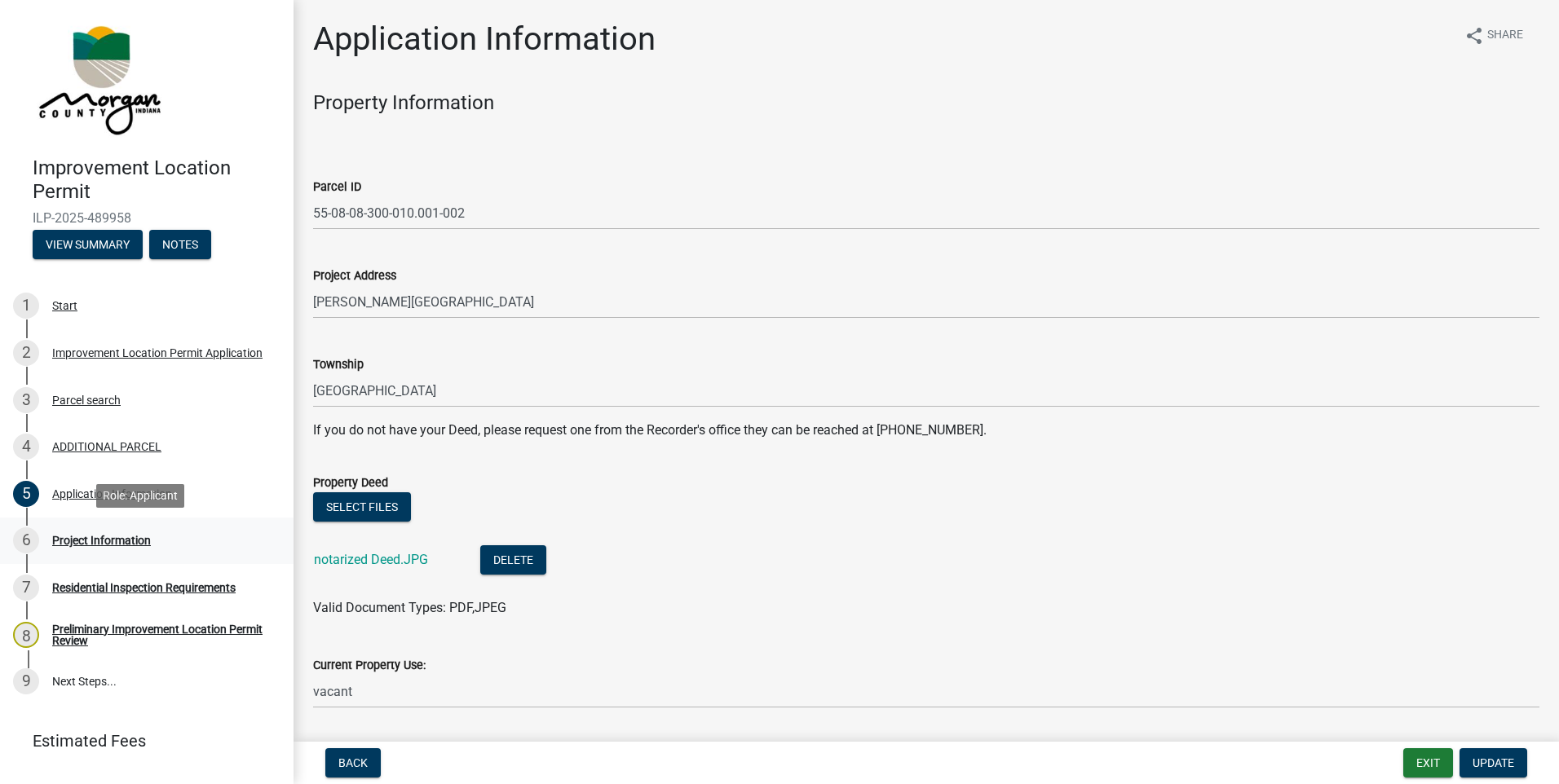
click at [84, 538] on div "Project Information" at bounding box center [101, 541] width 99 height 12
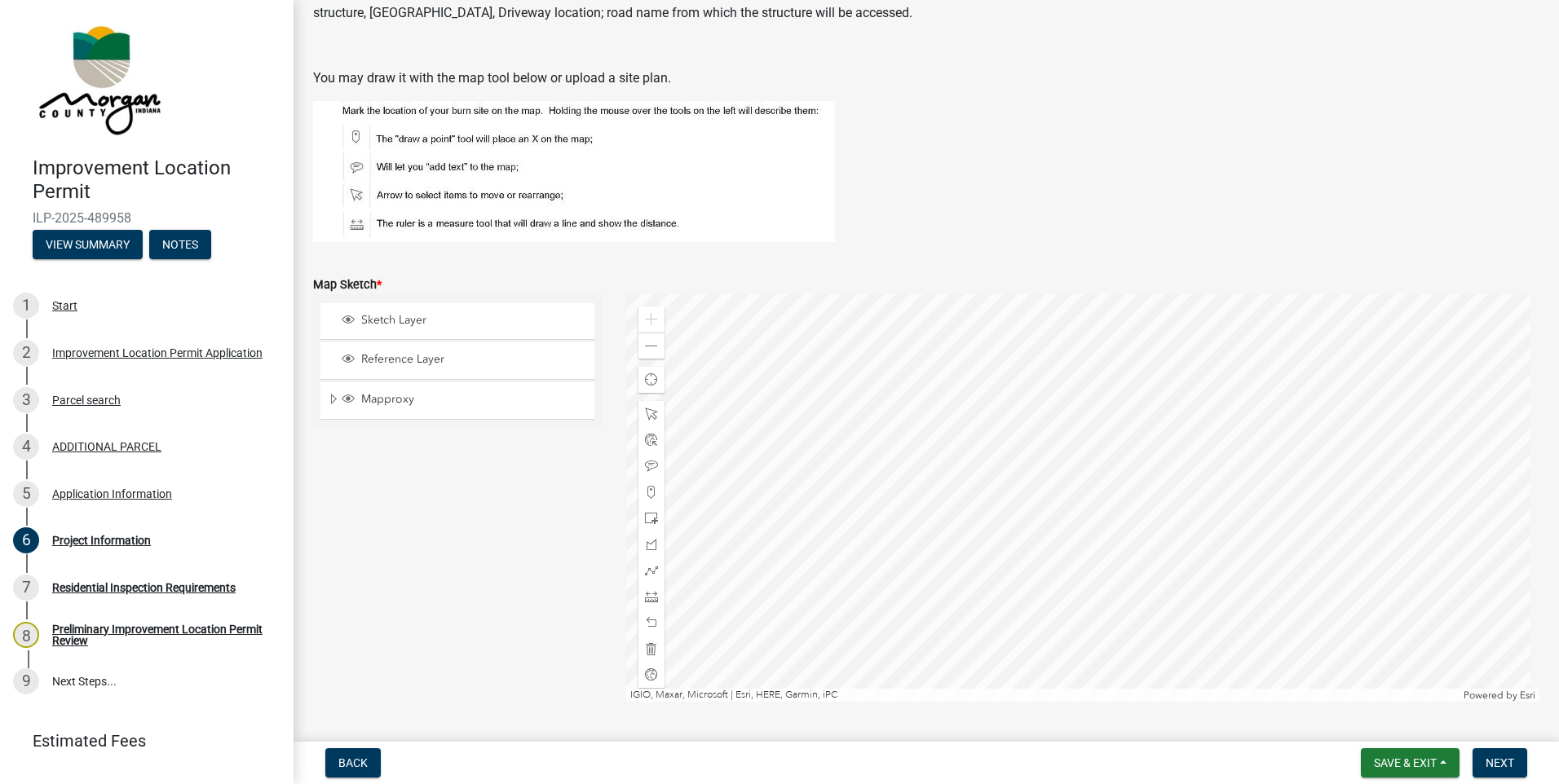
scroll to position [3669, 0]
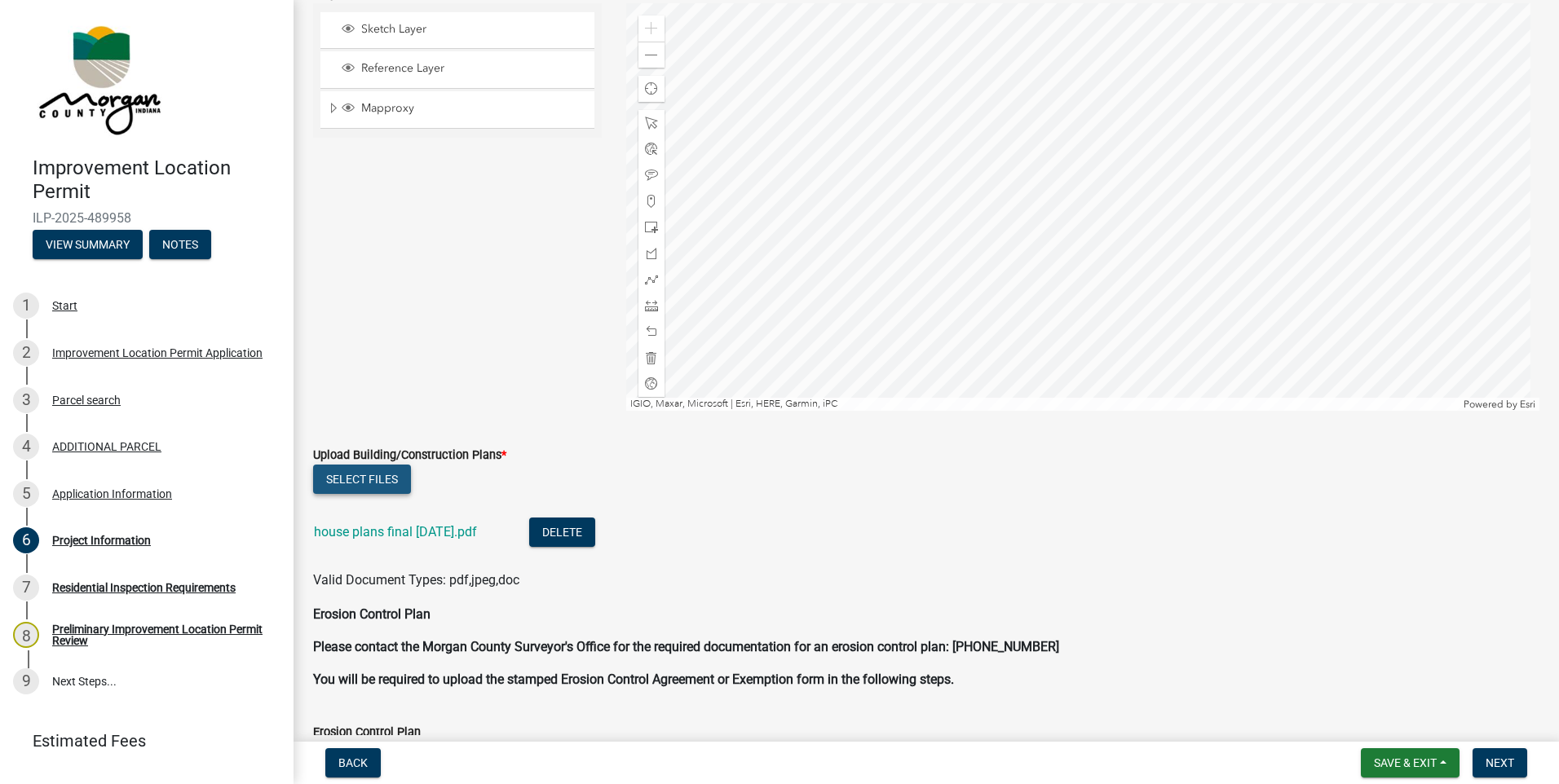
click at [353, 473] on button "Select files" at bounding box center [362, 479] width 98 height 29
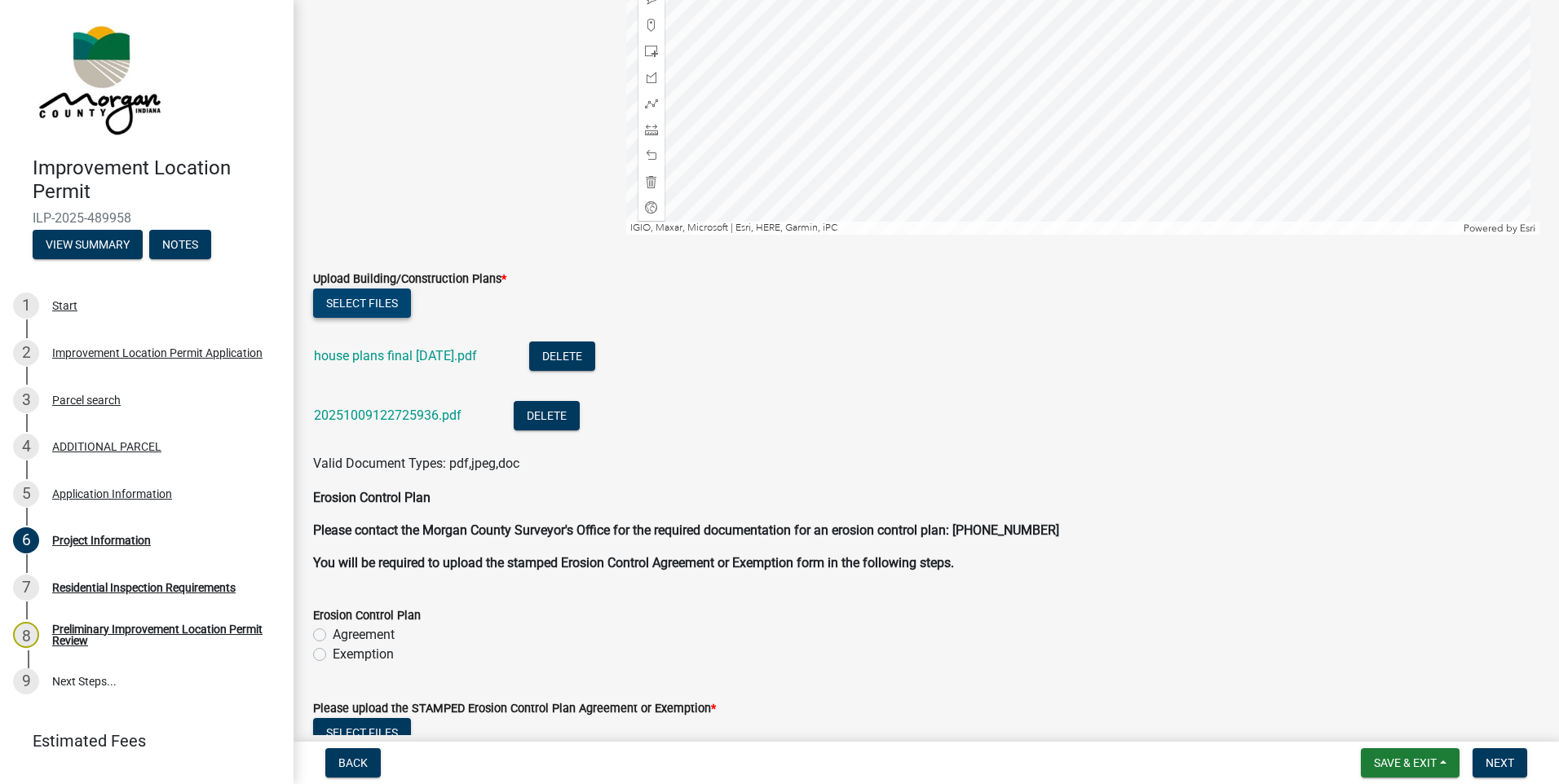
scroll to position [3913, 0]
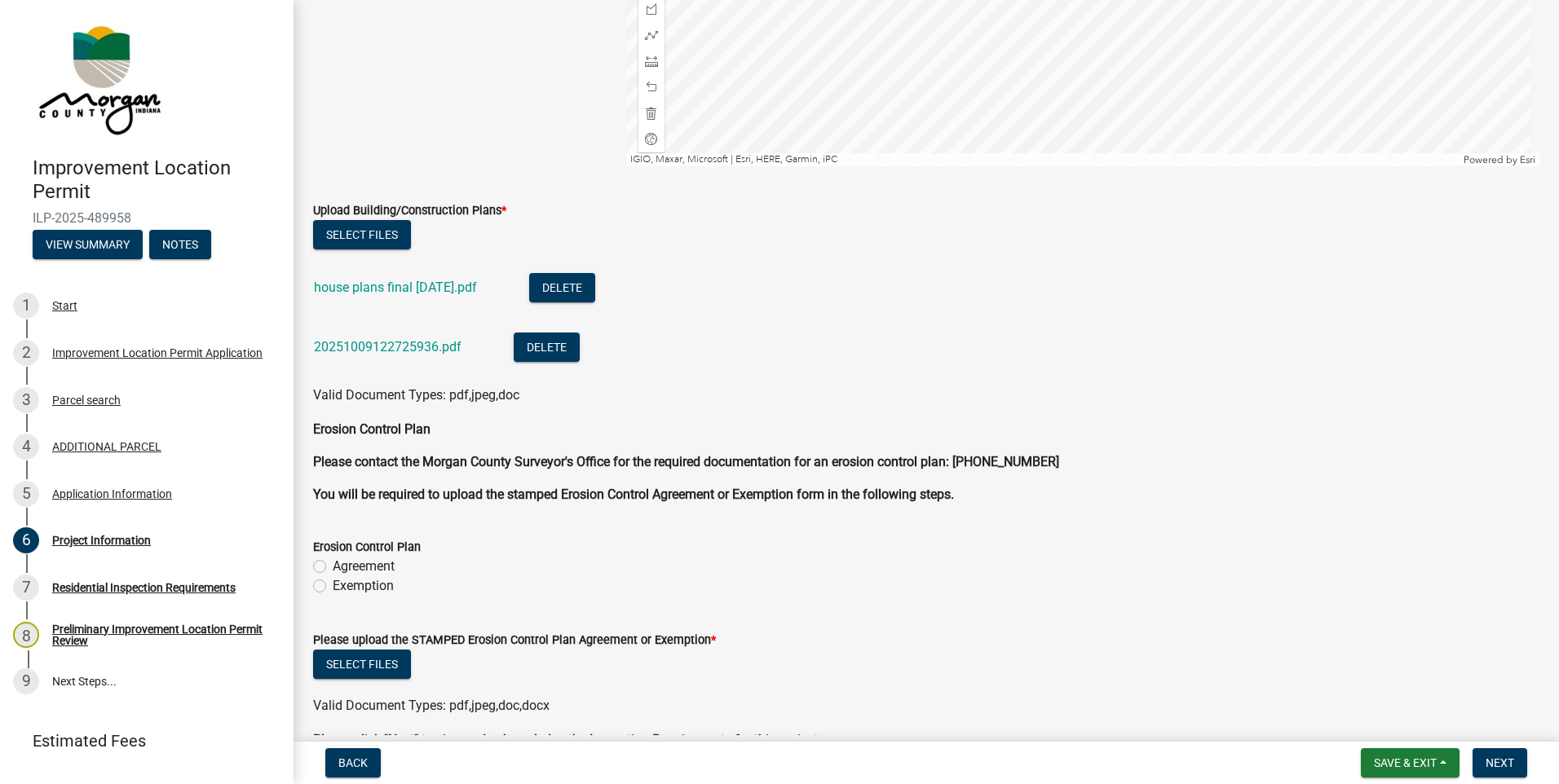
click at [349, 584] on label "Exemption" at bounding box center [364, 586] width 61 height 20
click at [343, 584] on input "Exemption" at bounding box center [338, 581] width 11 height 11
radio input "true"
click at [342, 659] on button "Select files" at bounding box center [362, 664] width 98 height 29
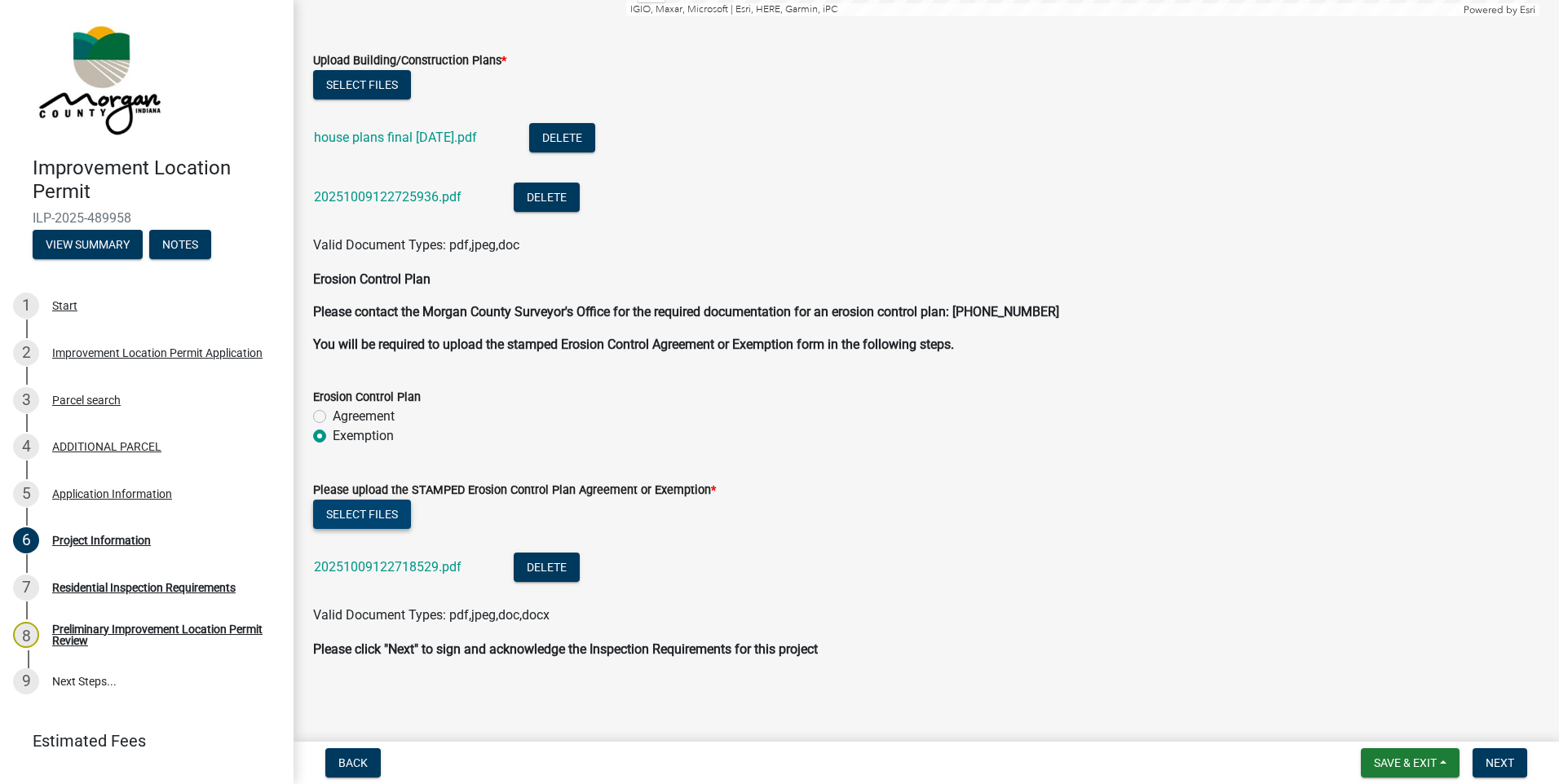
scroll to position [4065, 0]
click at [1495, 757] on span "Next" at bounding box center [1500, 763] width 28 height 13
click at [1405, 762] on span "Save & Exit" at bounding box center [1405, 763] width 63 height 13
click at [1384, 723] on button "Save & Exit" at bounding box center [1394, 720] width 130 height 39
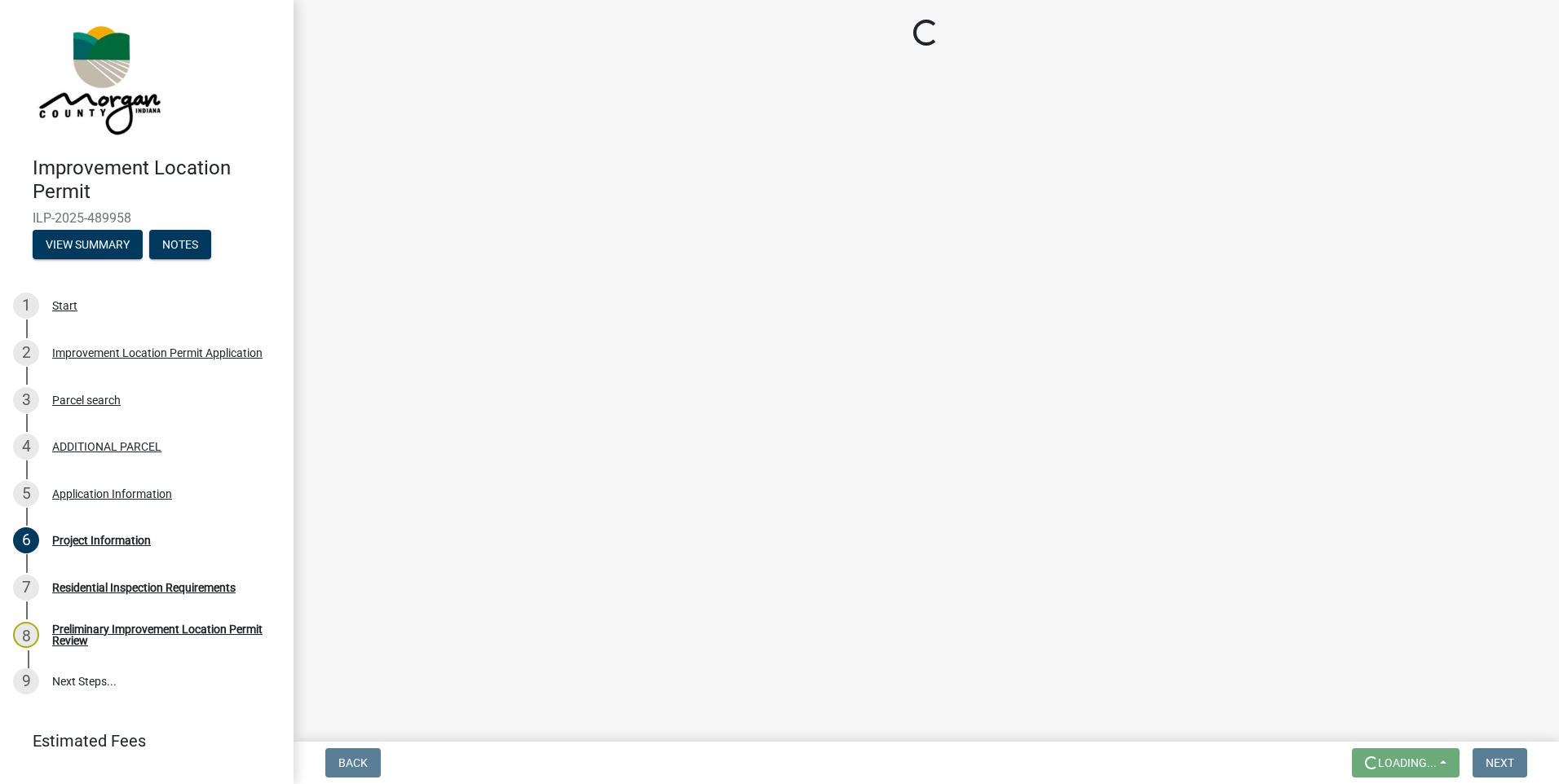
scroll to position [0, 0]
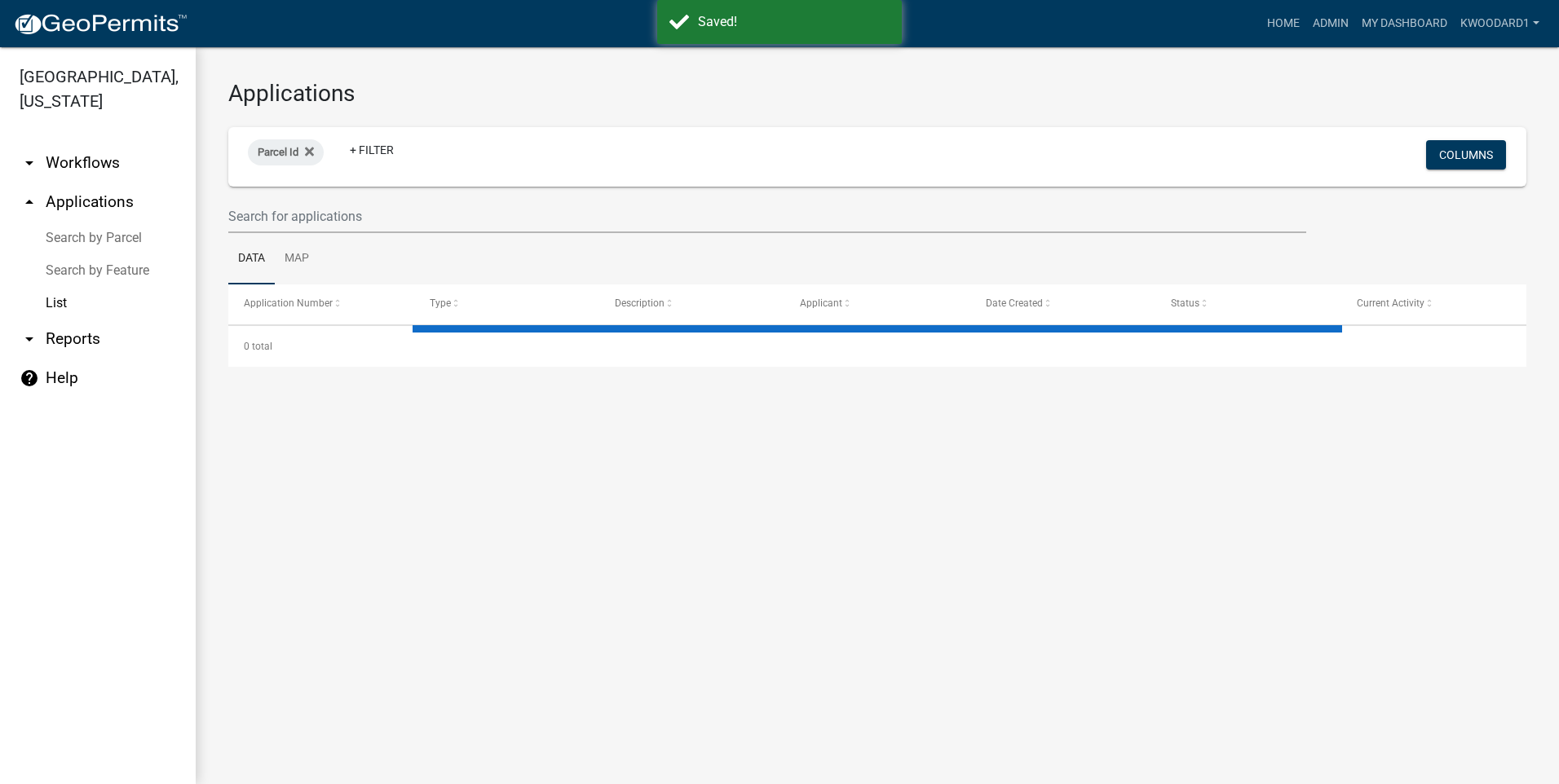
select select "3: 100"
